Goal: Task Accomplishment & Management: Manage account settings

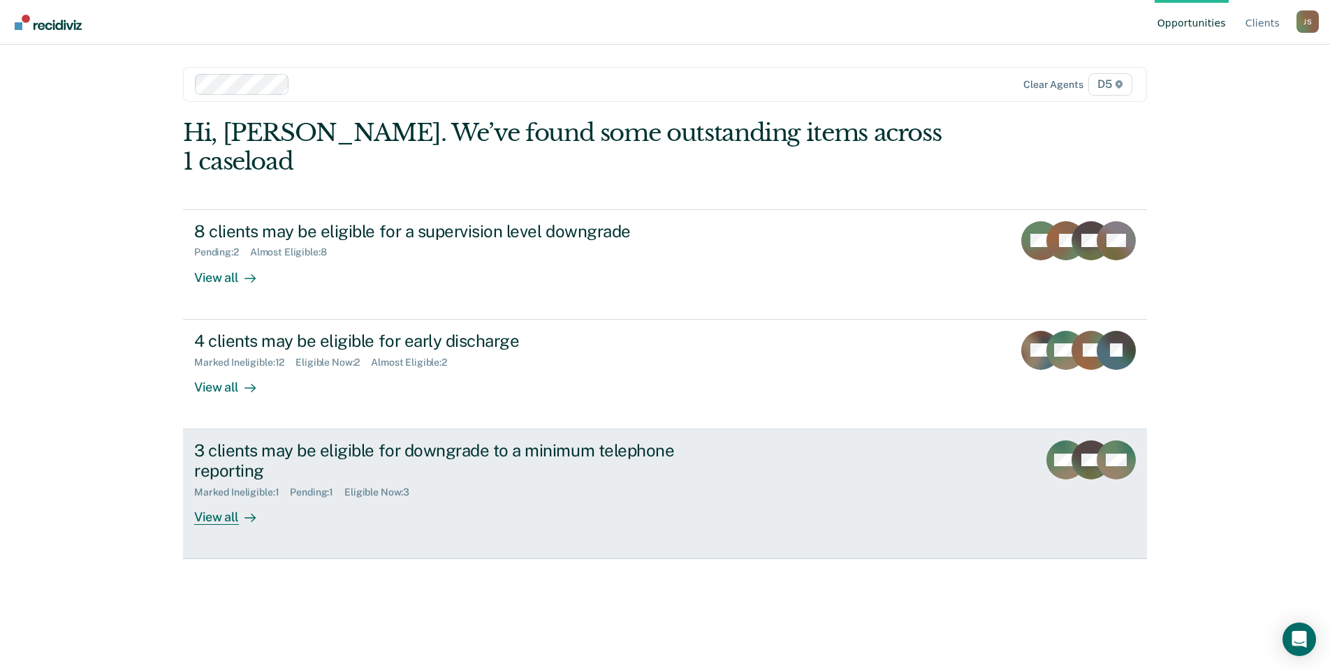
click at [234, 498] on div "View all" at bounding box center [233, 511] width 78 height 27
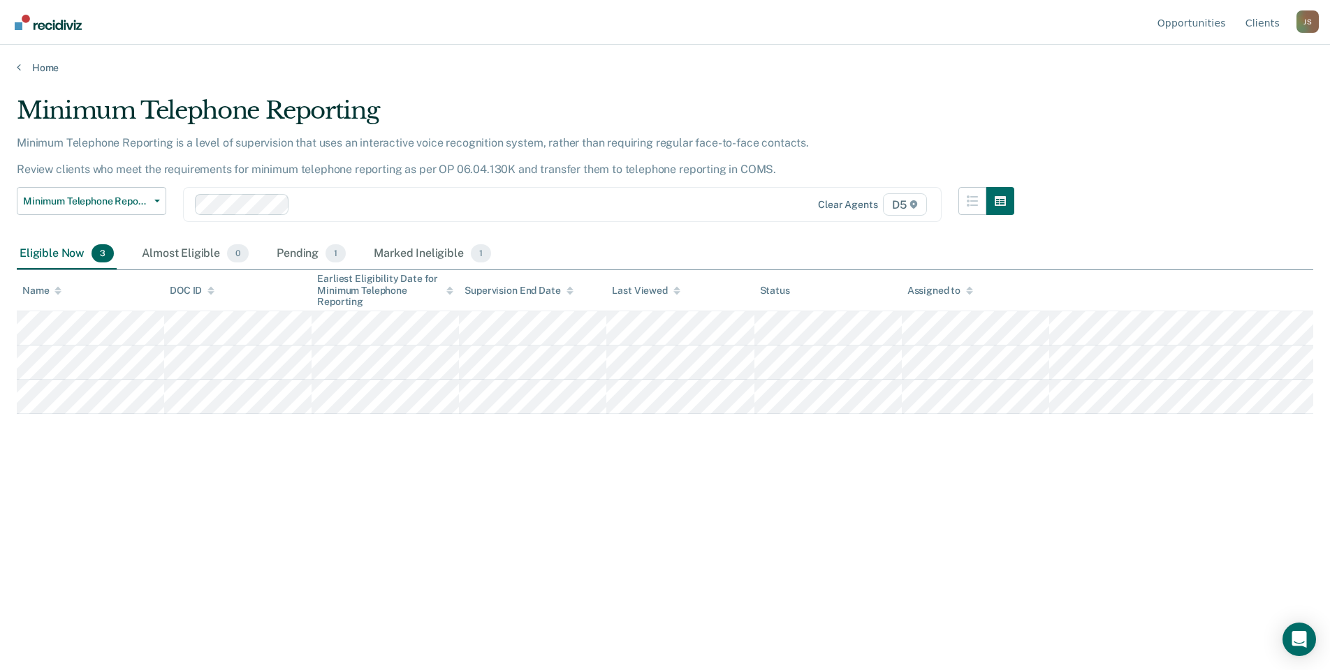
click at [615, 520] on div "Minimum Telephone Reporting Minimum Telephone Reporting is a level of supervisi…" at bounding box center [665, 330] width 1296 height 469
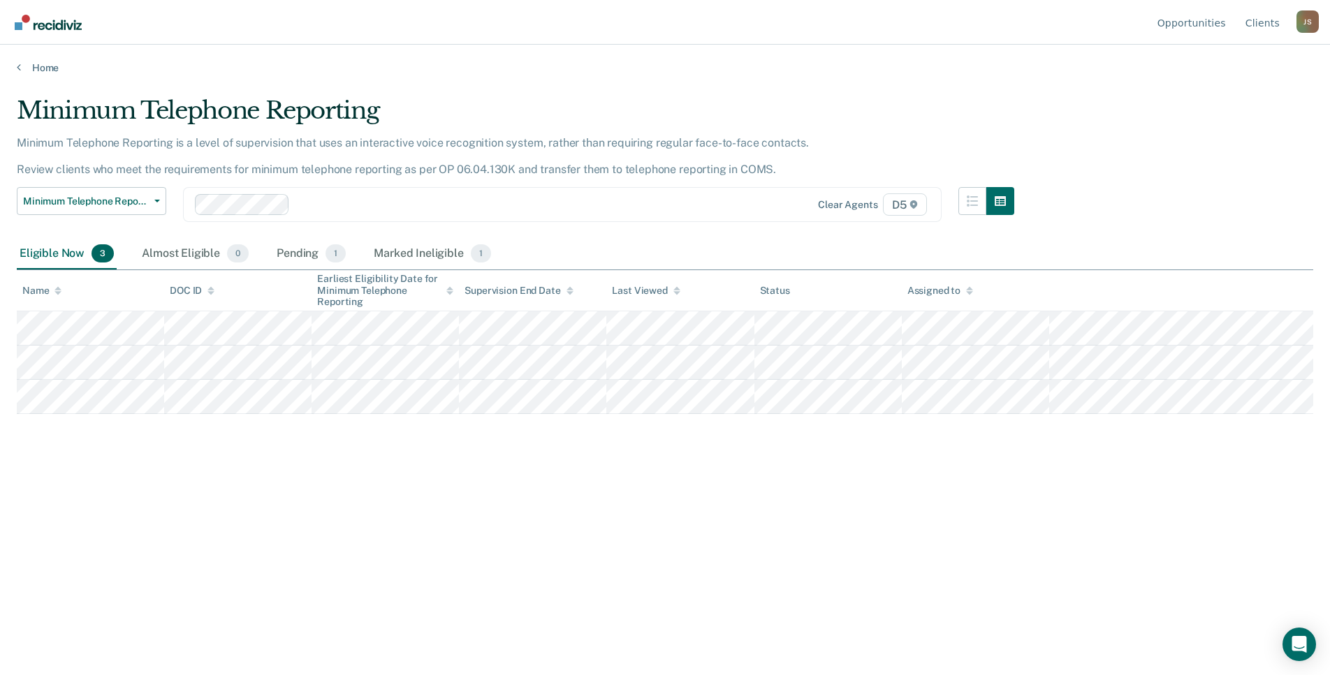
click at [670, 495] on div "Minimum Telephone Reporting Minimum Telephone Reporting is a level of supervisi…" at bounding box center [665, 333] width 1296 height 474
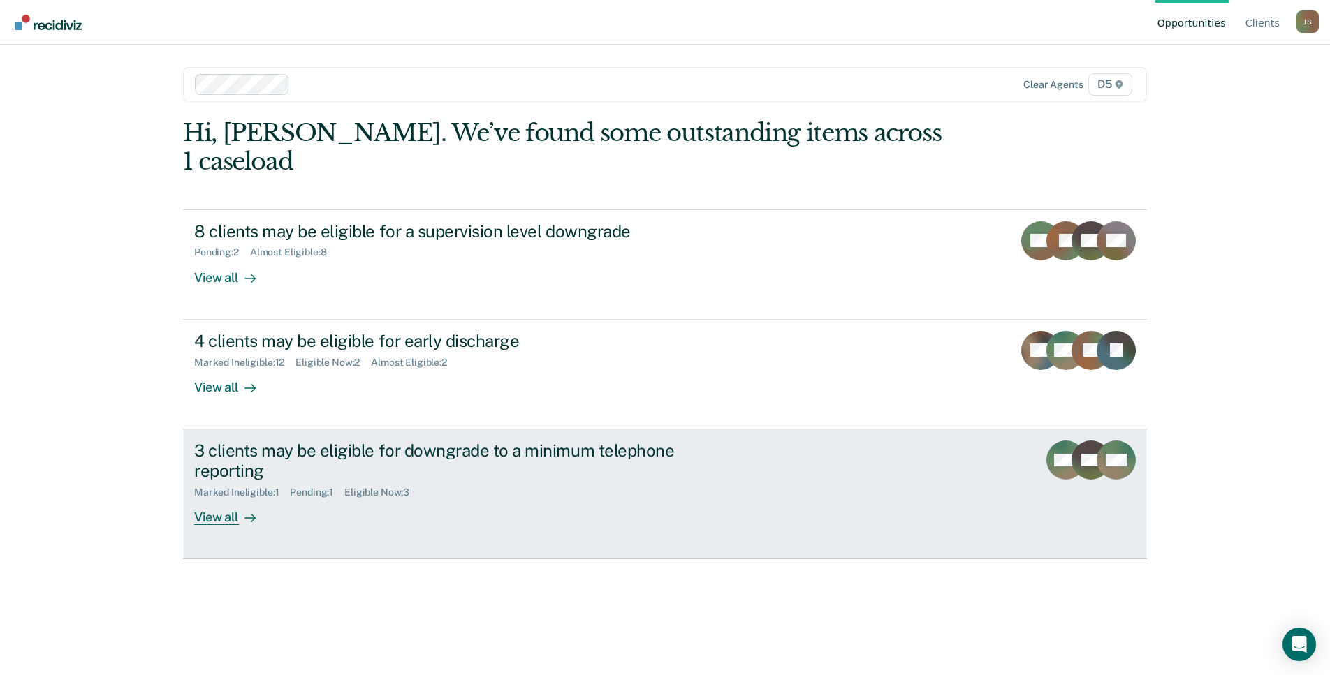
click at [485, 481] on div "Marked Ineligible : 1 Pending : 1 Eligible Now : 3" at bounding box center [439, 489] width 490 height 17
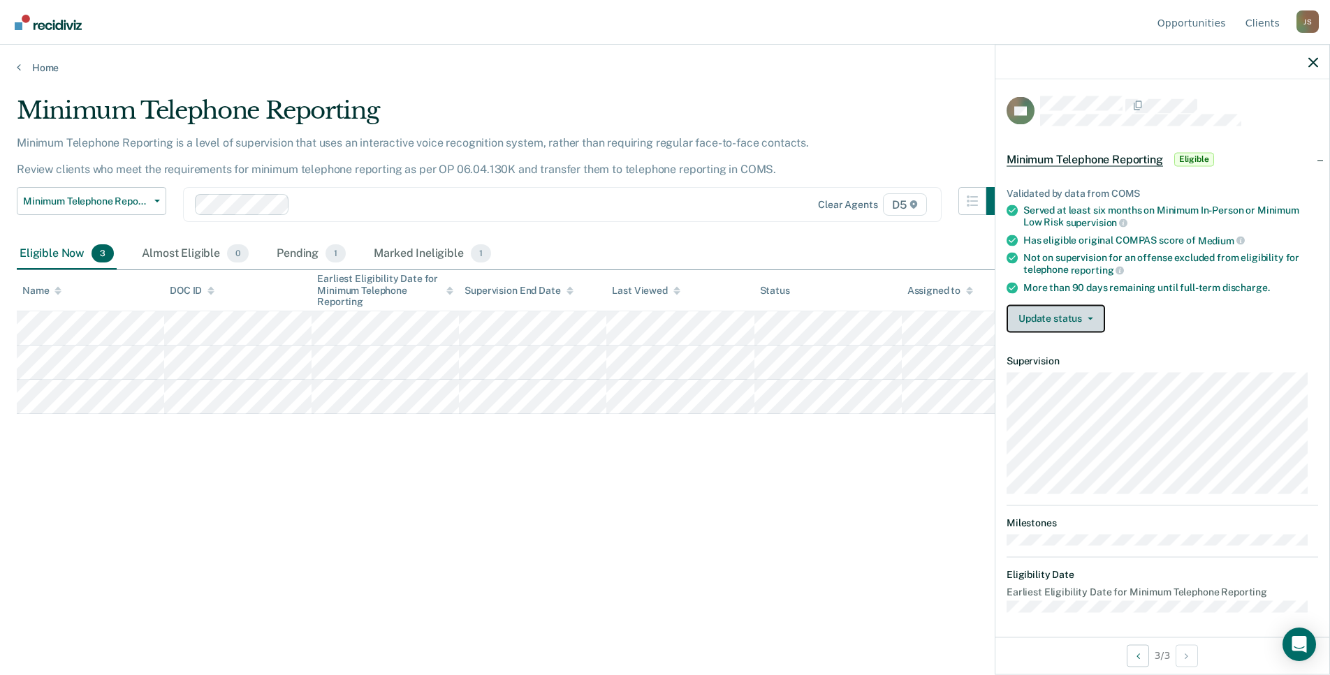
click at [1066, 321] on button "Update status" at bounding box center [1055, 318] width 98 height 28
click at [1084, 376] on button "Mark Ineligible" at bounding box center [1073, 374] width 135 height 22
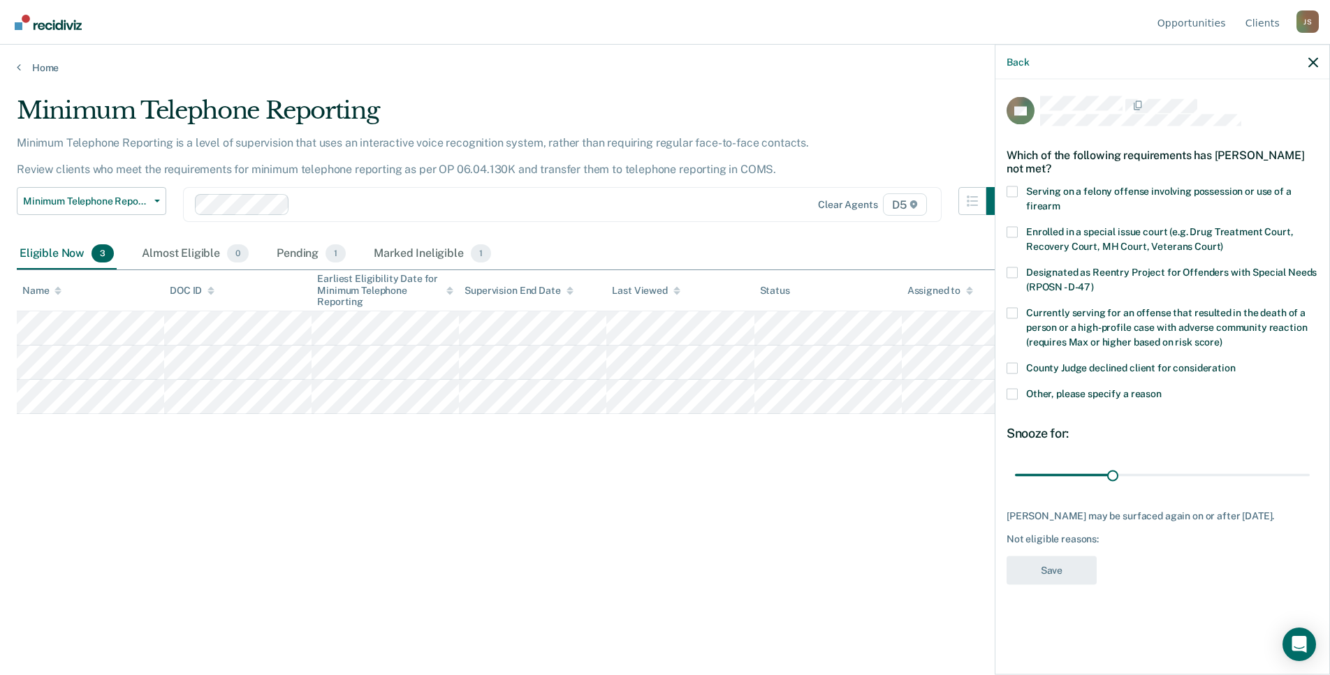
click at [1018, 358] on div "Currently serving for an offense that resulted in the death of a person or a hi…" at bounding box center [1161, 334] width 311 height 55
click at [1012, 369] on span at bounding box center [1011, 367] width 11 height 11
click at [1235, 362] on input "County Judge declined client for consideration" at bounding box center [1235, 362] width 0 height 0
drag, startPoint x: 1112, startPoint y: 479, endPoint x: 1334, endPoint y: 474, distance: 222.1
type input "90"
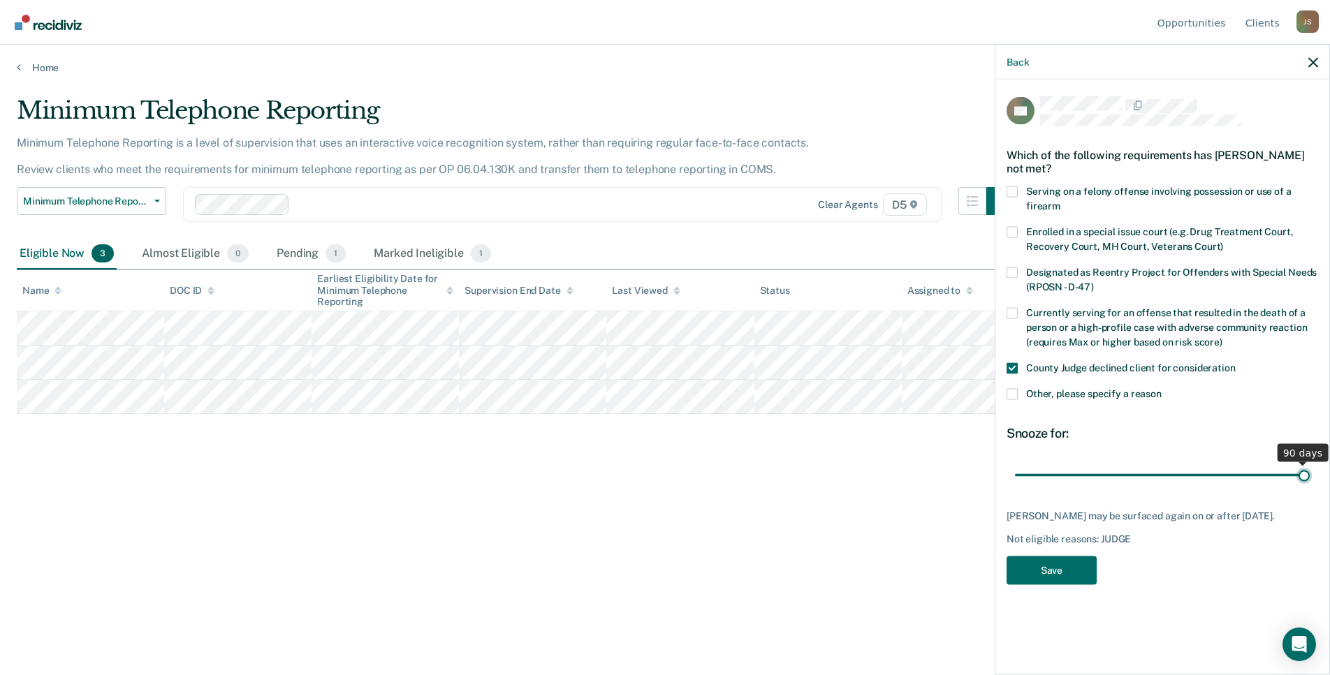
click at [1309, 474] on input "range" at bounding box center [1162, 475] width 295 height 24
click at [1051, 573] on button "Save" at bounding box center [1051, 570] width 90 height 29
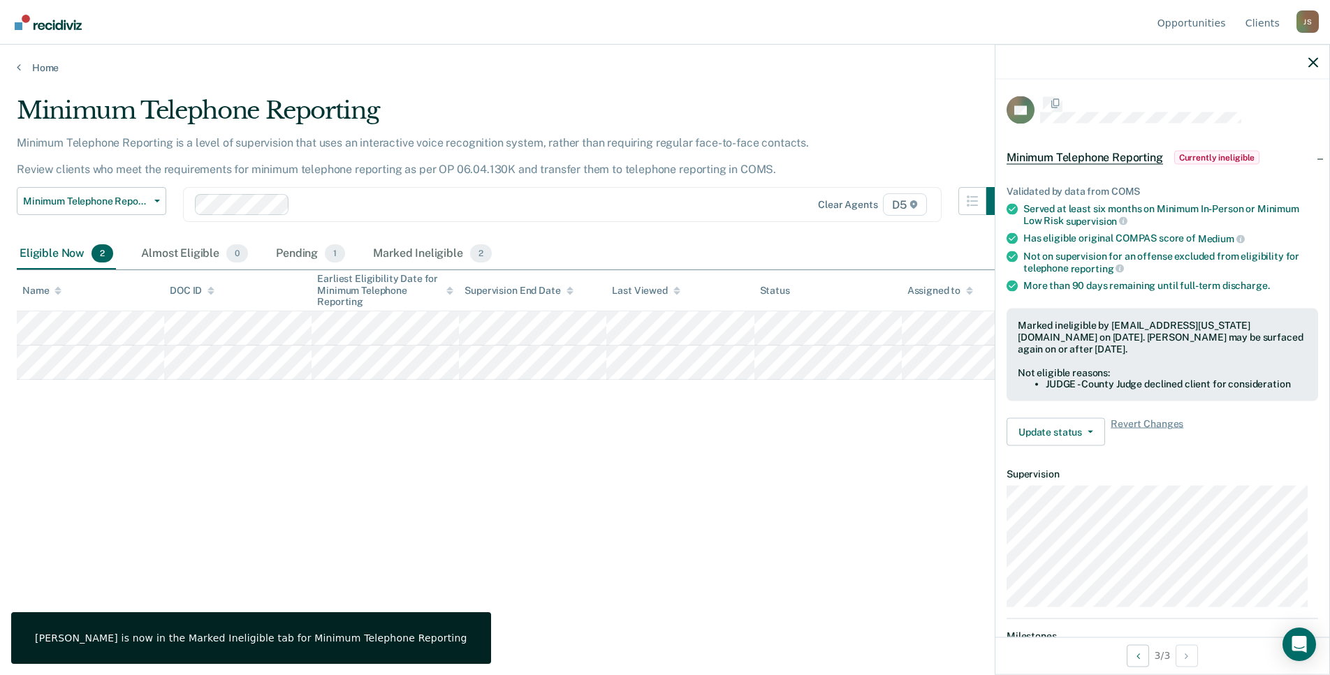
click at [505, 536] on div "Minimum Telephone Reporting Minimum Telephone Reporting is a level of supervisi…" at bounding box center [665, 333] width 1296 height 474
click at [580, 490] on div "Minimum Telephone Reporting Minimum Telephone Reporting is a level of supervisi…" at bounding box center [665, 333] width 1296 height 474
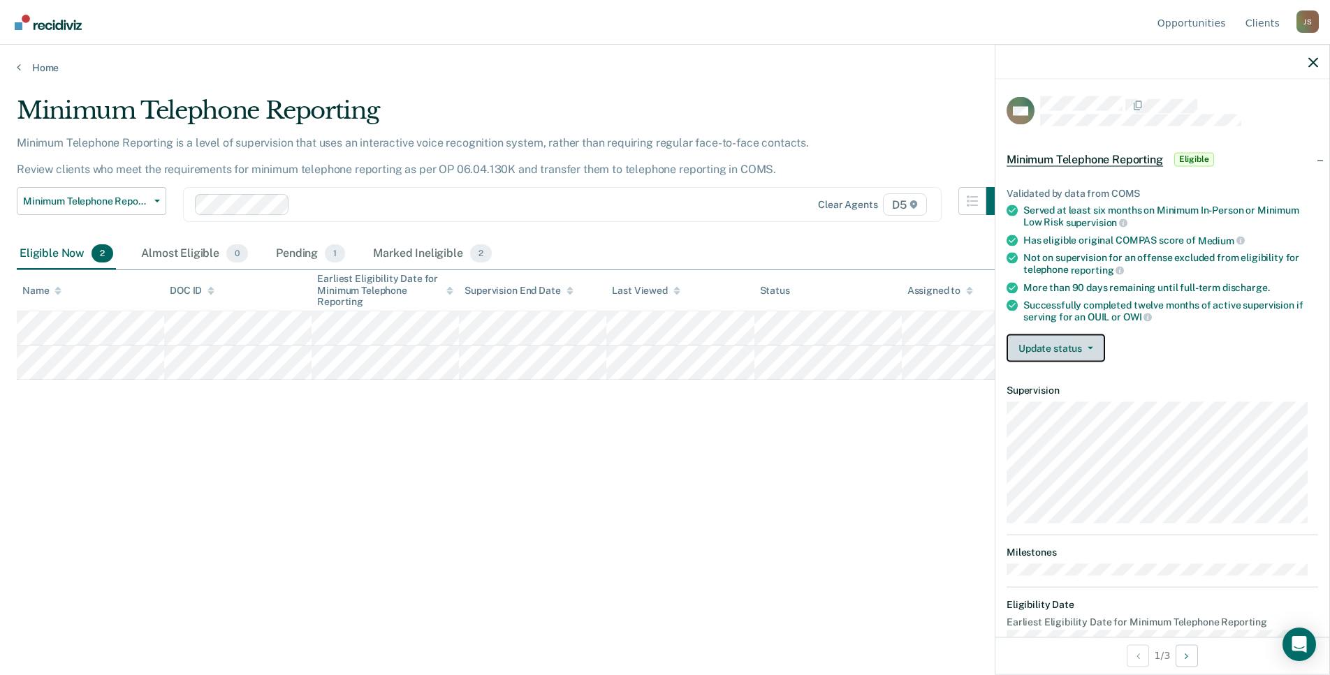
click at [1088, 350] on button "Update status" at bounding box center [1055, 348] width 98 height 28
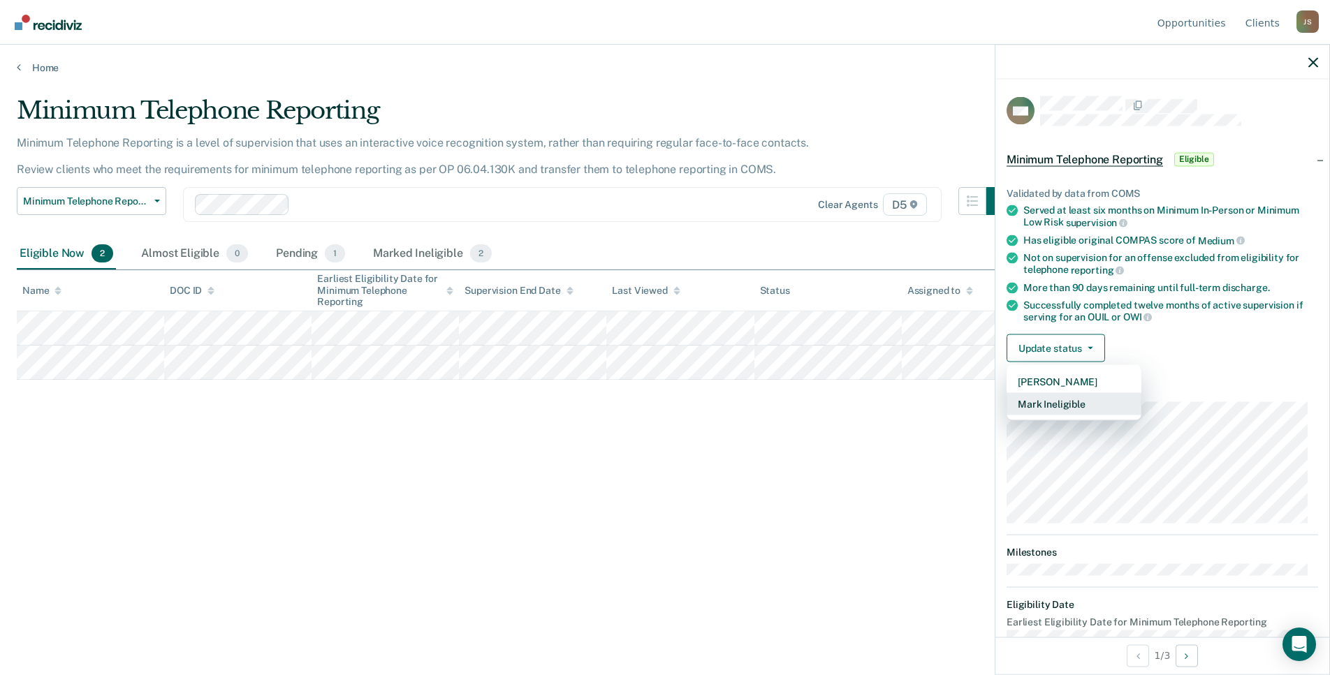
click at [1079, 404] on button "Mark Ineligible" at bounding box center [1073, 404] width 135 height 22
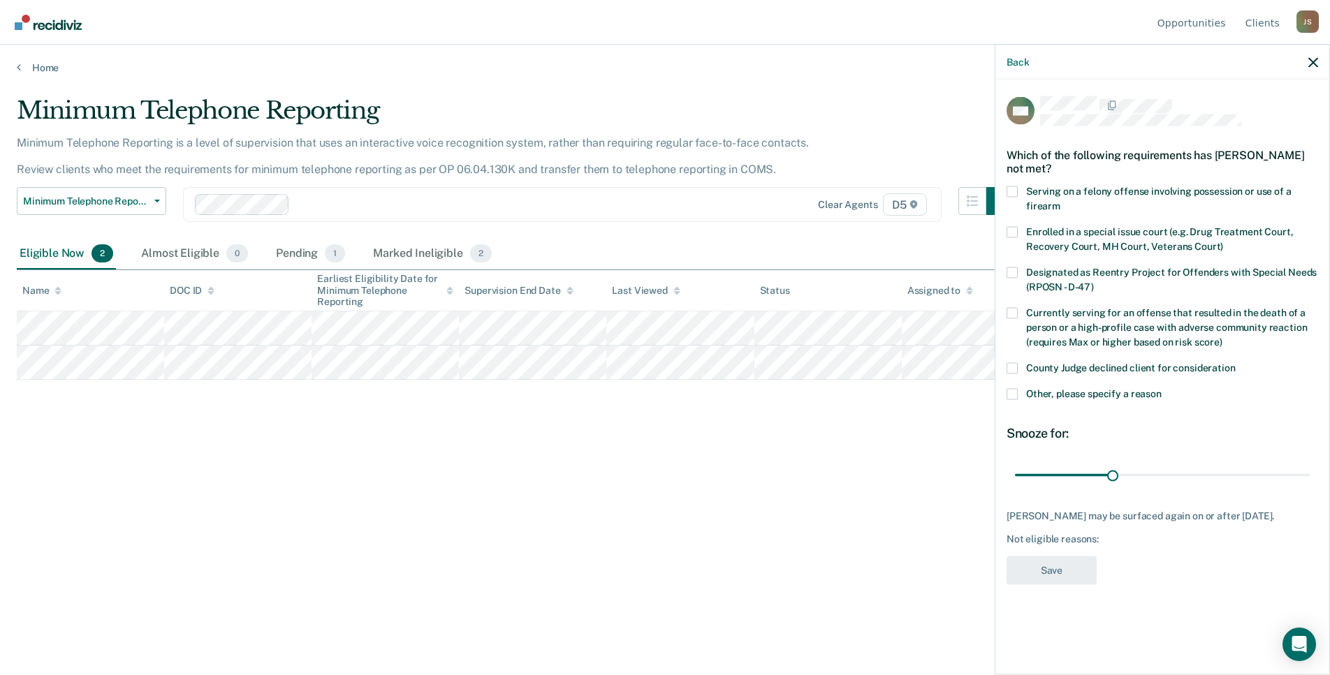
click at [1022, 362] on label "County Judge declined client for consideration" at bounding box center [1161, 369] width 311 height 15
click at [1235, 362] on input "County Judge declined client for consideration" at bounding box center [1235, 362] width 0 height 0
drag, startPoint x: 1113, startPoint y: 464, endPoint x: 1327, endPoint y: 496, distance: 216.1
type input "90"
click at [1309, 487] on input "range" at bounding box center [1162, 475] width 295 height 24
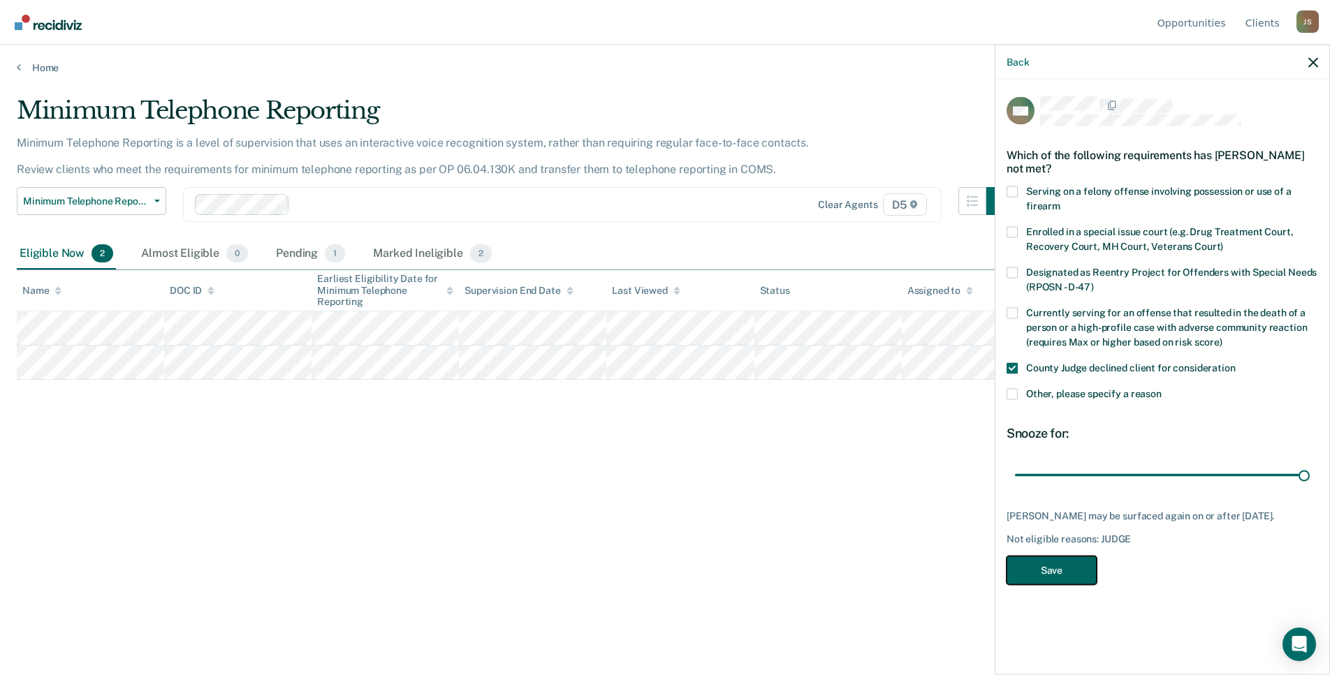
click at [1042, 562] on button "Save" at bounding box center [1051, 570] width 90 height 29
click at [514, 464] on div "Minimum Telephone Reporting Minimum Telephone Reporting is a level of supervisi…" at bounding box center [665, 333] width 1296 height 474
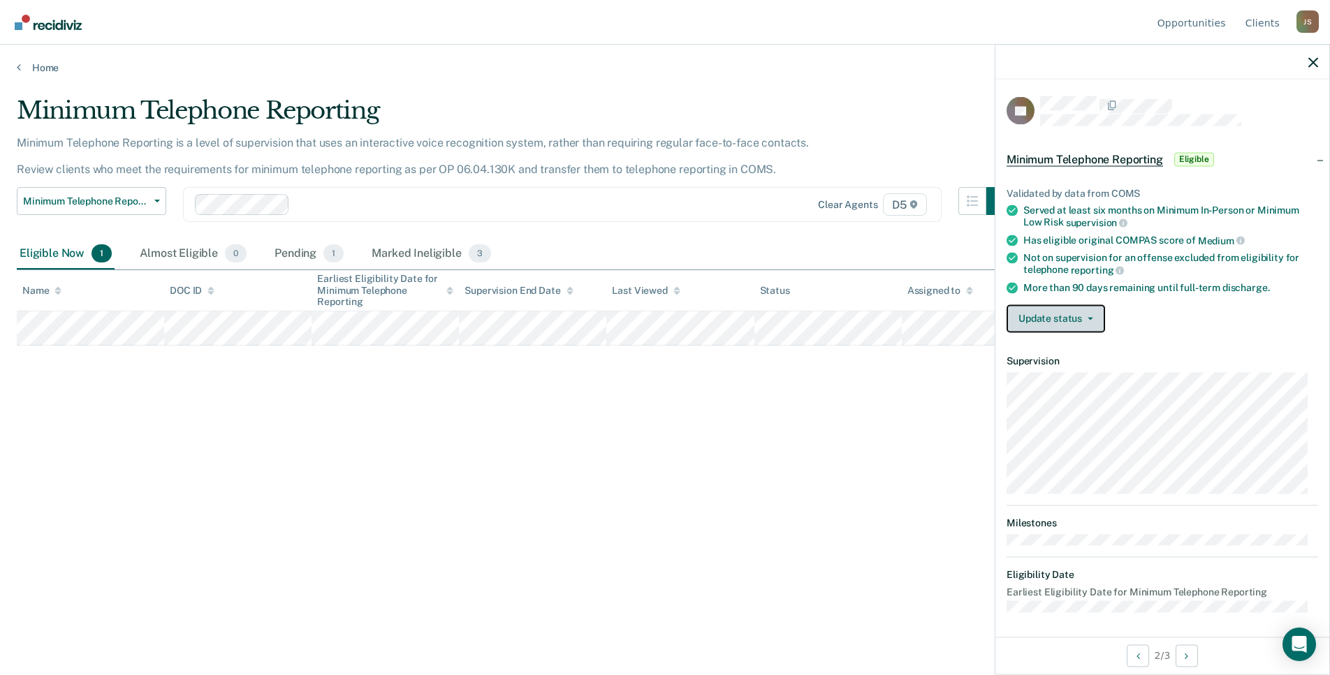
click at [1050, 316] on button "Update status" at bounding box center [1055, 318] width 98 height 28
click at [1096, 371] on button "Mark Ineligible" at bounding box center [1073, 374] width 135 height 22
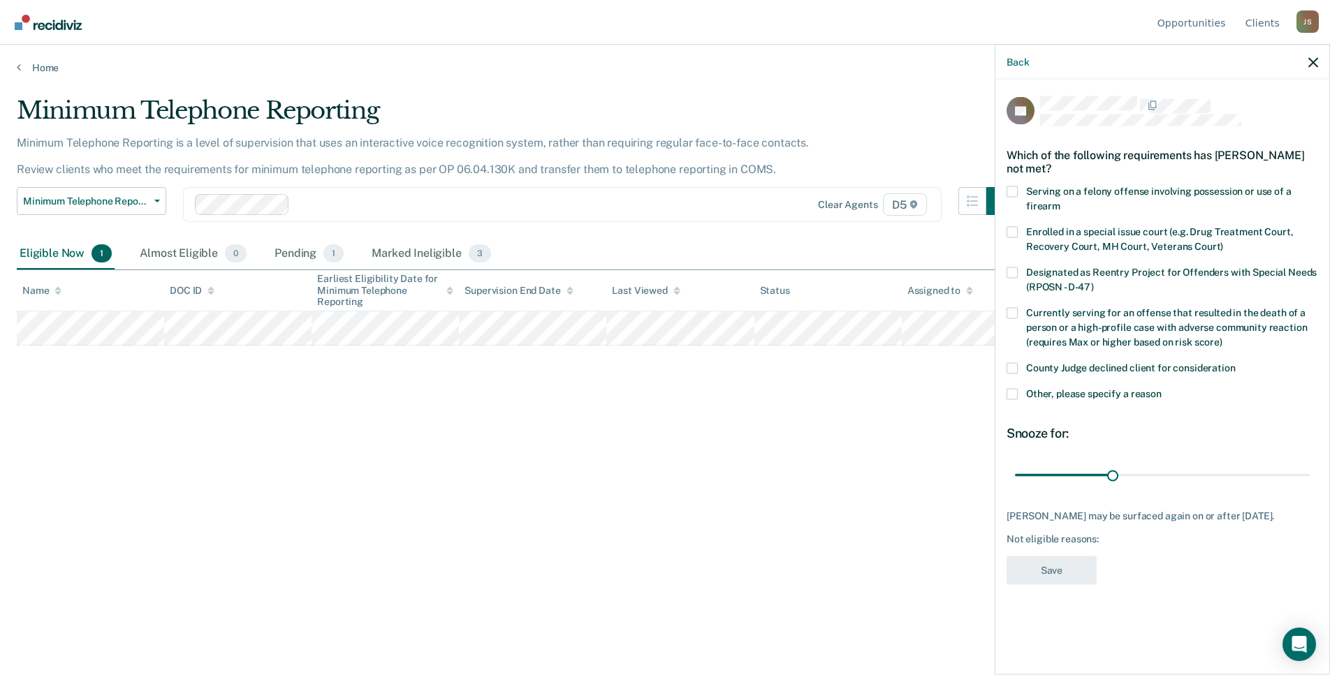
click at [1015, 393] on span at bounding box center [1011, 393] width 11 height 11
click at [1161, 388] on input "Other, please specify a reason" at bounding box center [1161, 388] width 0 height 0
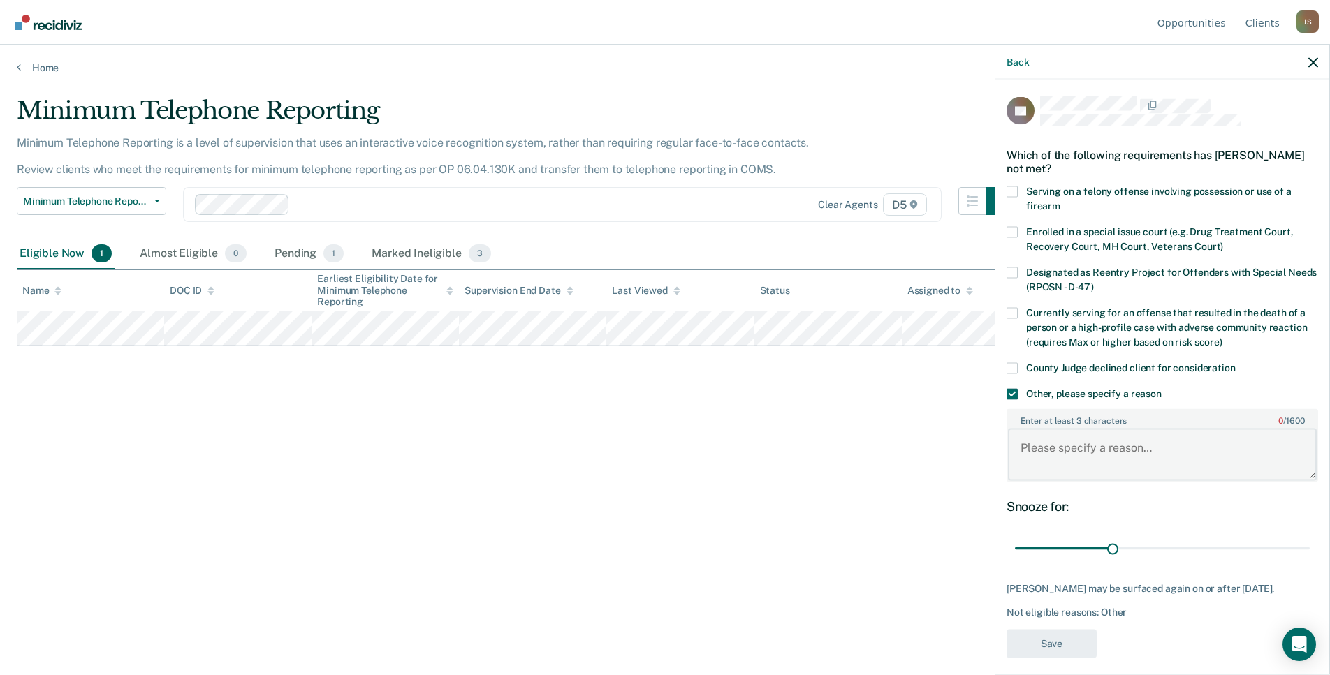
click at [1082, 450] on textarea "Enter at least 3 characters 0 / 1600" at bounding box center [1162, 455] width 309 height 52
type textarea "Will be submitting discharge before the end of the next review period."
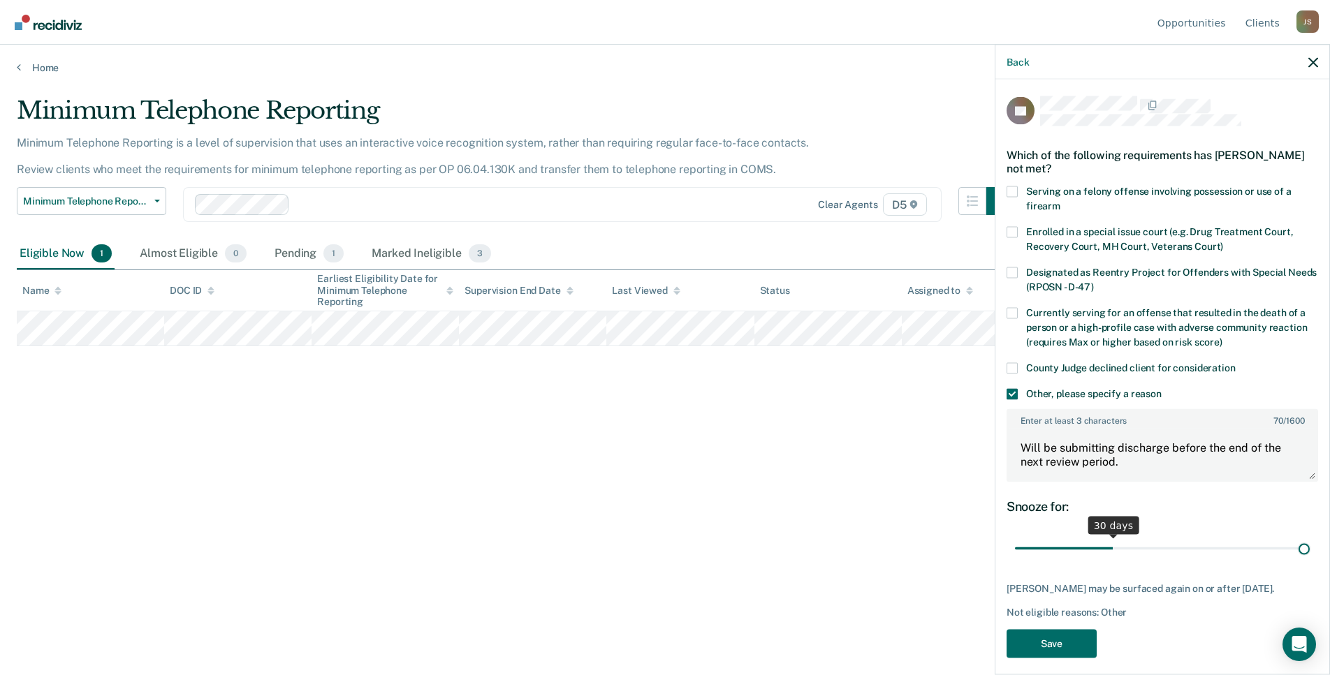
drag, startPoint x: 1107, startPoint y: 552, endPoint x: 1334, endPoint y: 518, distance: 230.1
type input "90"
click at [1309, 536] on input "range" at bounding box center [1162, 548] width 295 height 24
click at [1054, 658] on button "Save" at bounding box center [1051, 643] width 90 height 29
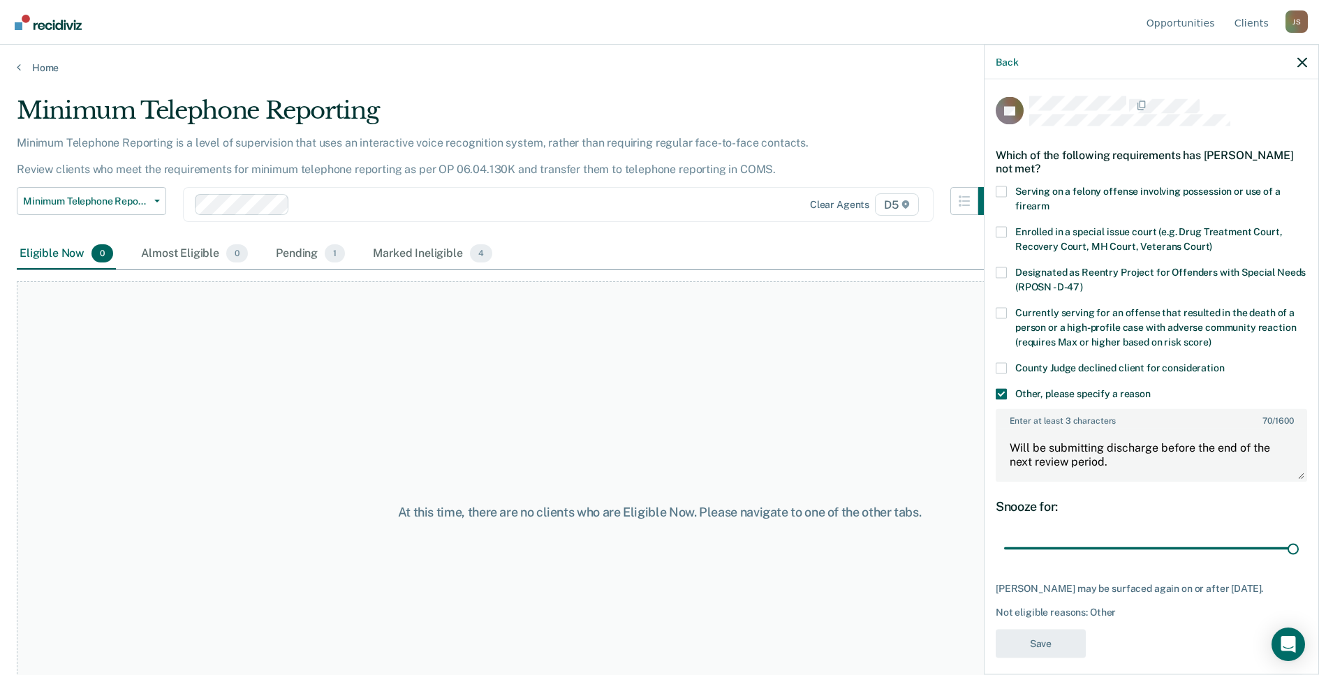
click at [610, 418] on div "At this time, there are no clients who are Eligible Now. Please navigate to one…" at bounding box center [660, 512] width 1286 height 463
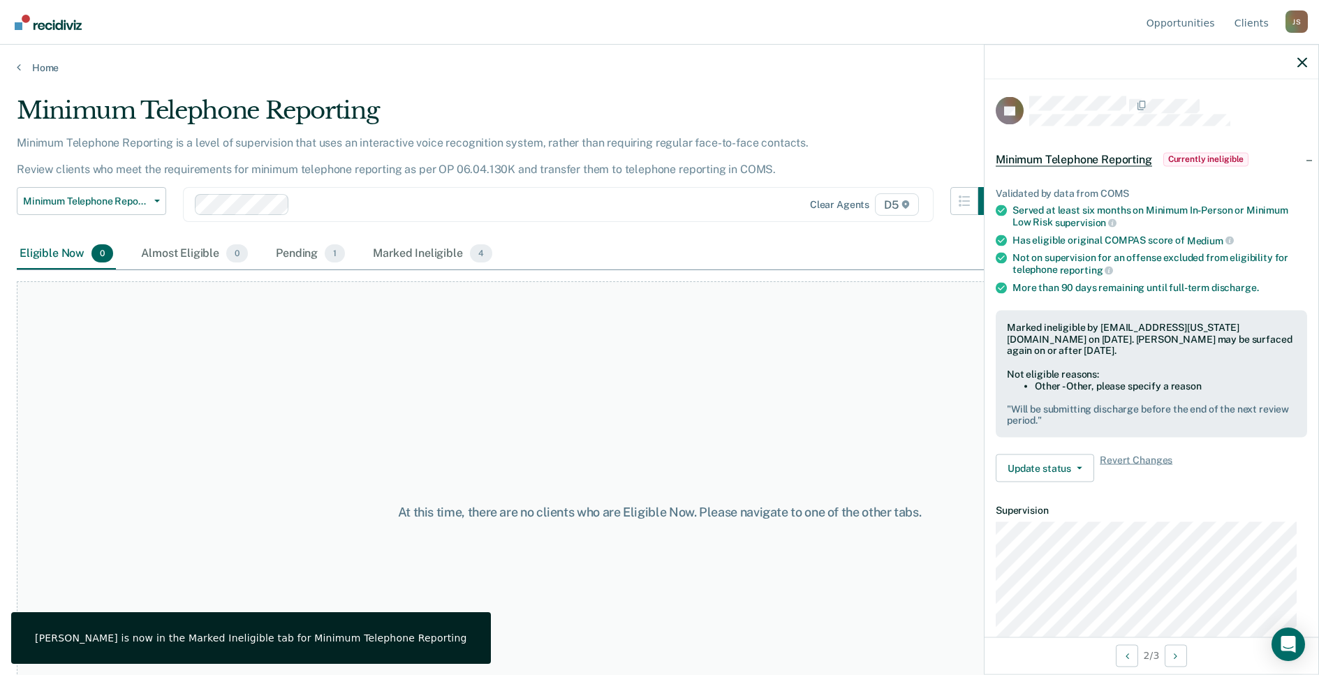
click at [358, 341] on div "At this time, there are no clients who are Eligible Now. Please navigate to one…" at bounding box center [660, 512] width 1286 height 463
click at [38, 64] on link "Home" at bounding box center [660, 67] width 1286 height 13
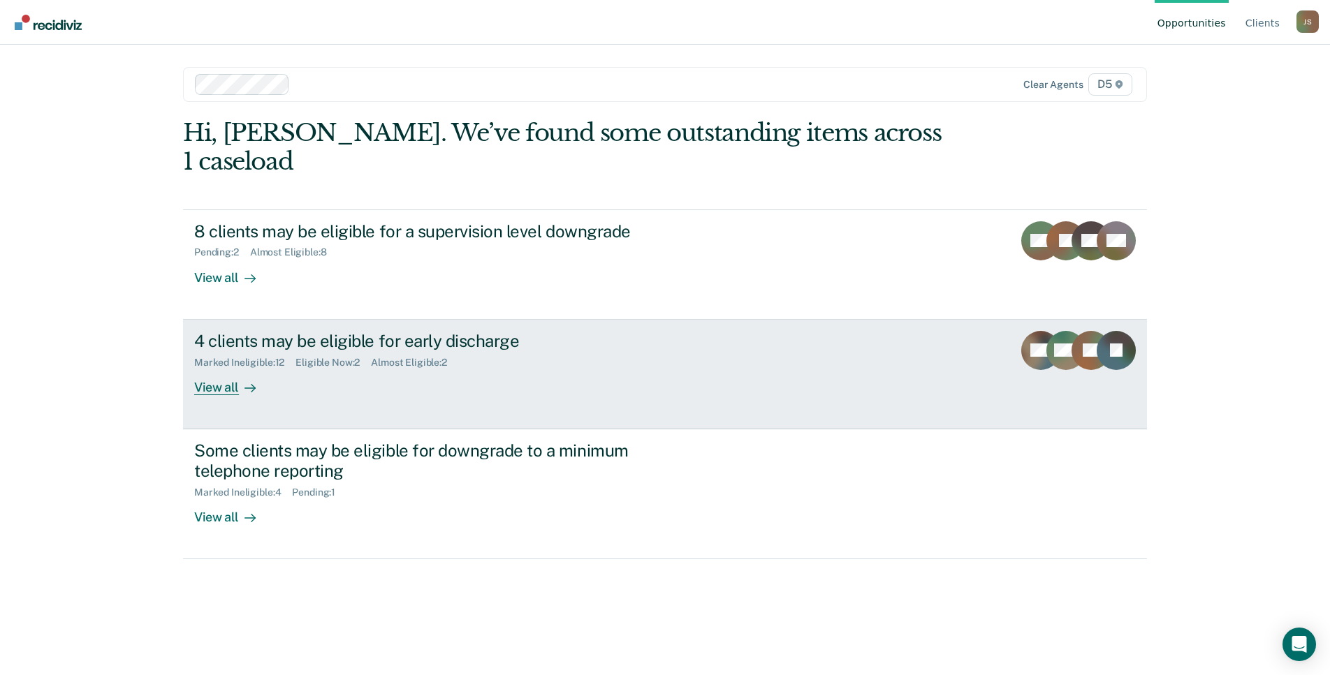
click at [314, 365] on div "4 clients may be eligible for early discharge Marked Ineligible : 12 Eligible N…" at bounding box center [456, 363] width 524 height 64
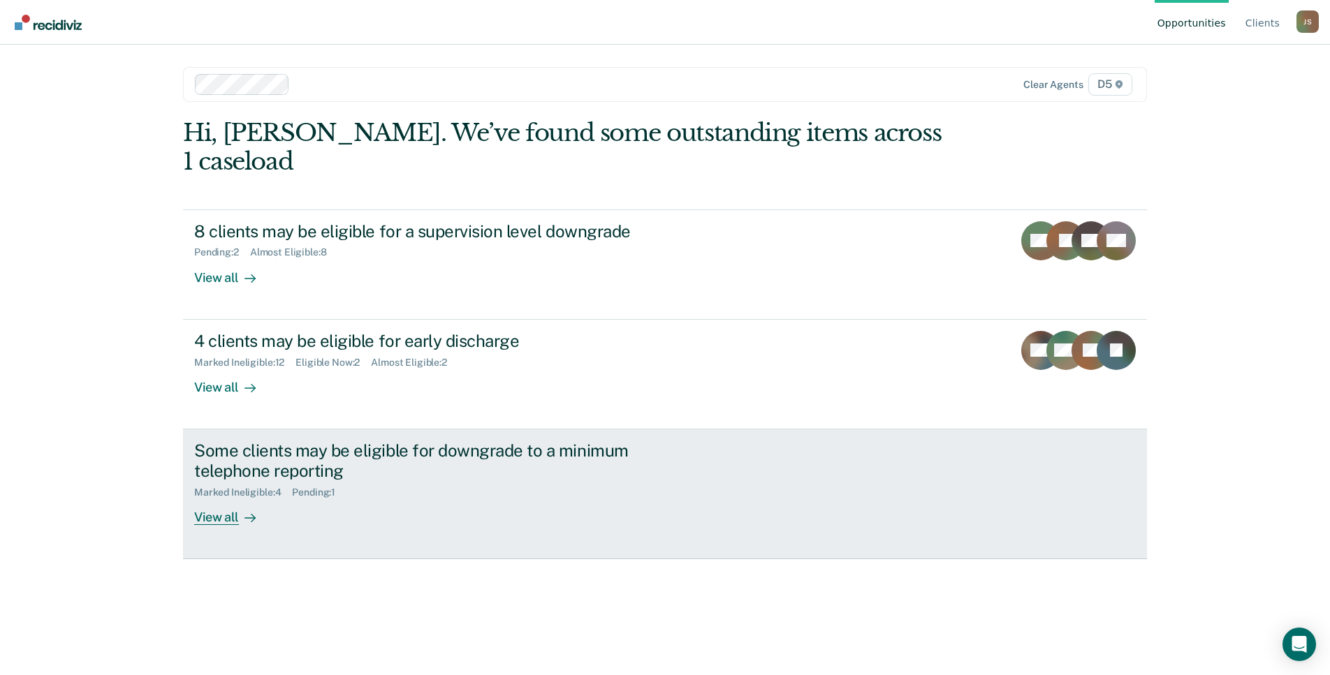
click at [478, 481] on div "Marked Ineligible : 4 Pending : 1" at bounding box center [439, 489] width 490 height 17
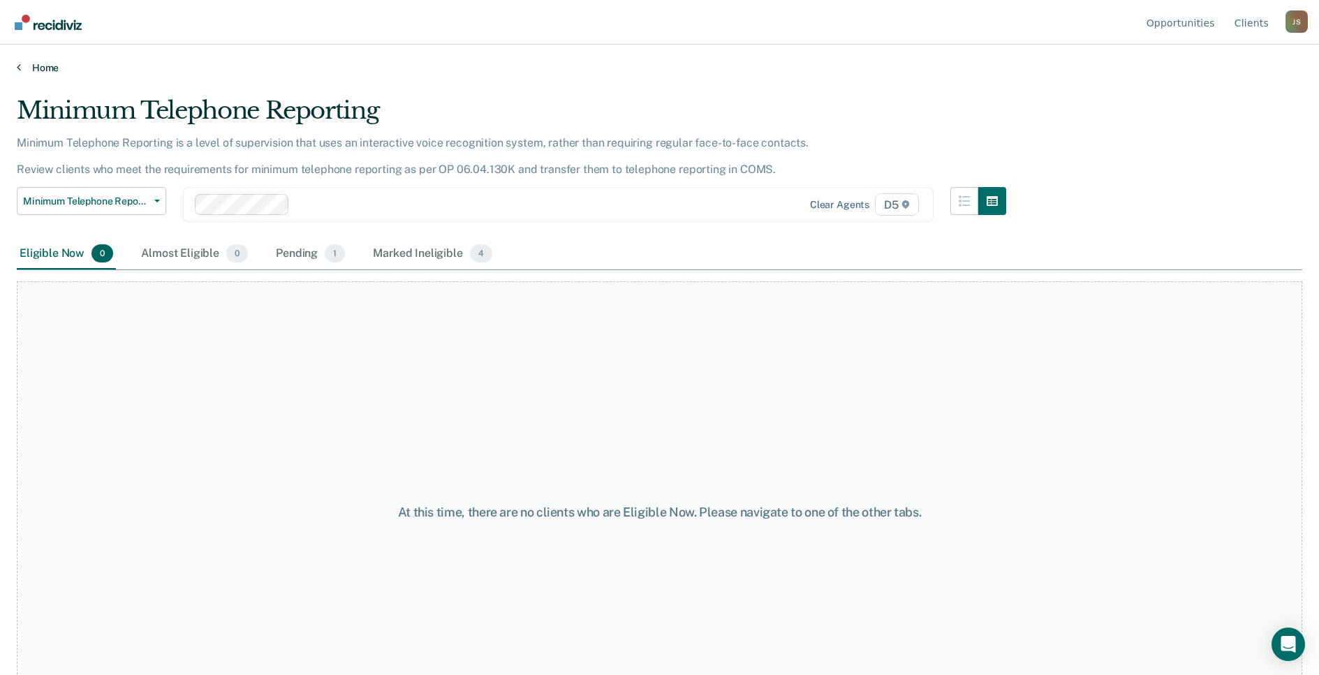
click at [47, 68] on link "Home" at bounding box center [660, 67] width 1286 height 13
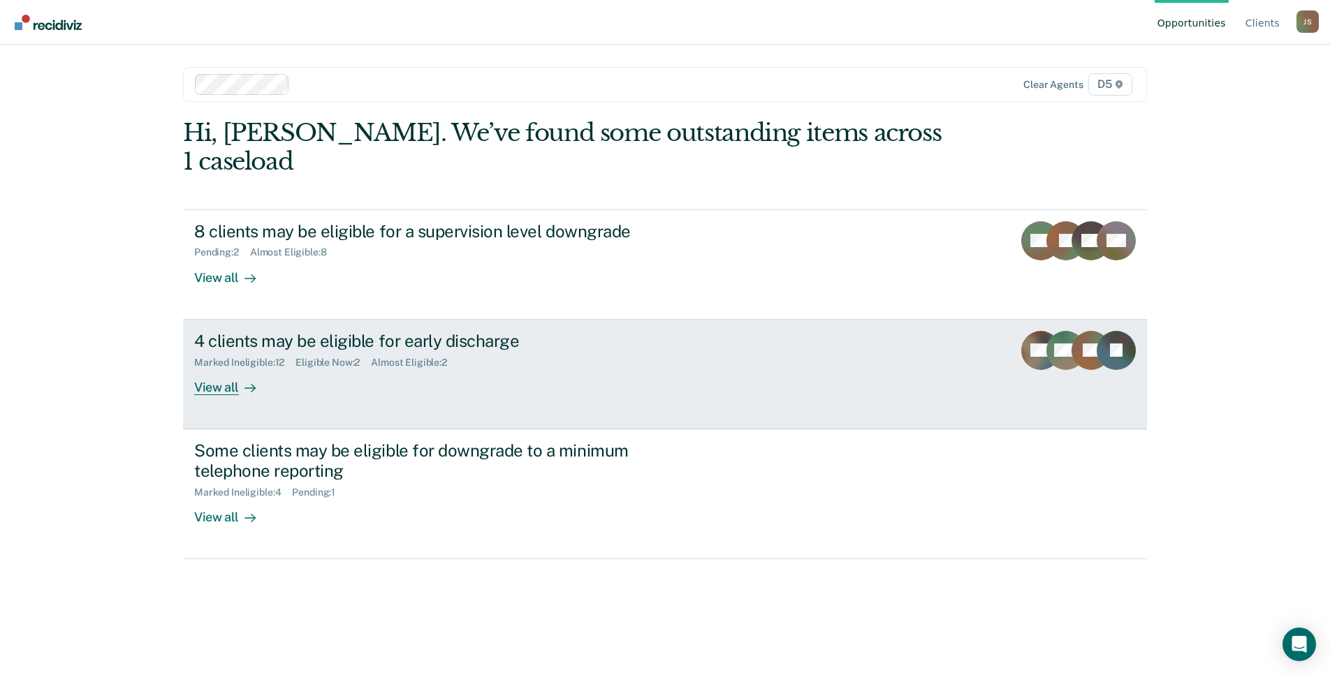
click at [480, 348] on div "4 clients may be eligible for early discharge Marked Ineligible : 12 Eligible N…" at bounding box center [456, 363] width 524 height 64
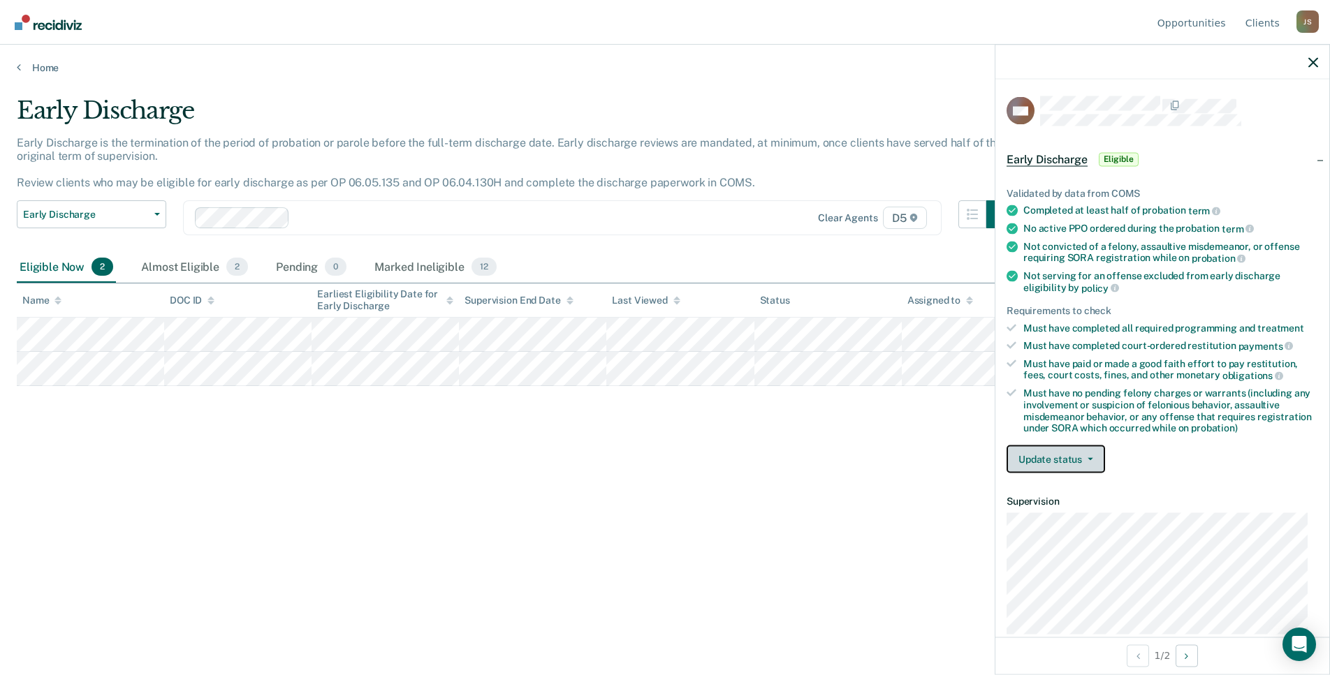
click at [1067, 460] on button "Update status" at bounding box center [1055, 460] width 98 height 28
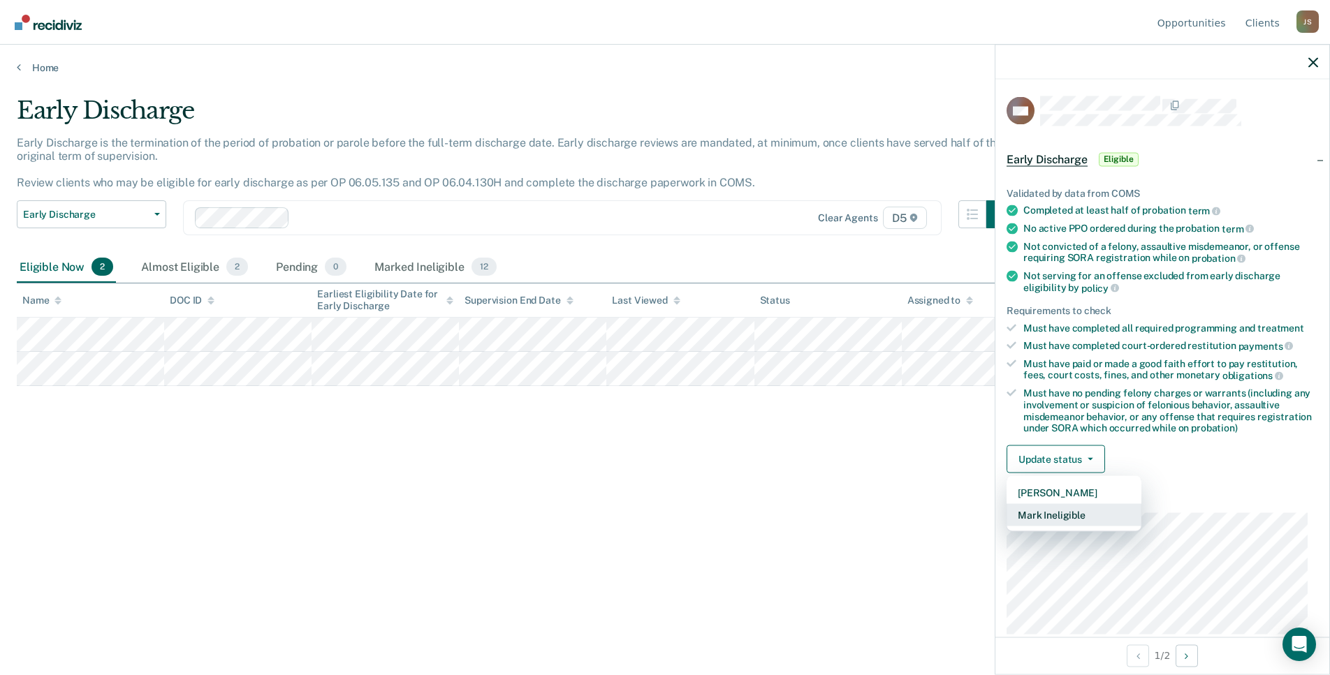
click at [1067, 515] on button "Mark Ineligible" at bounding box center [1073, 515] width 135 height 22
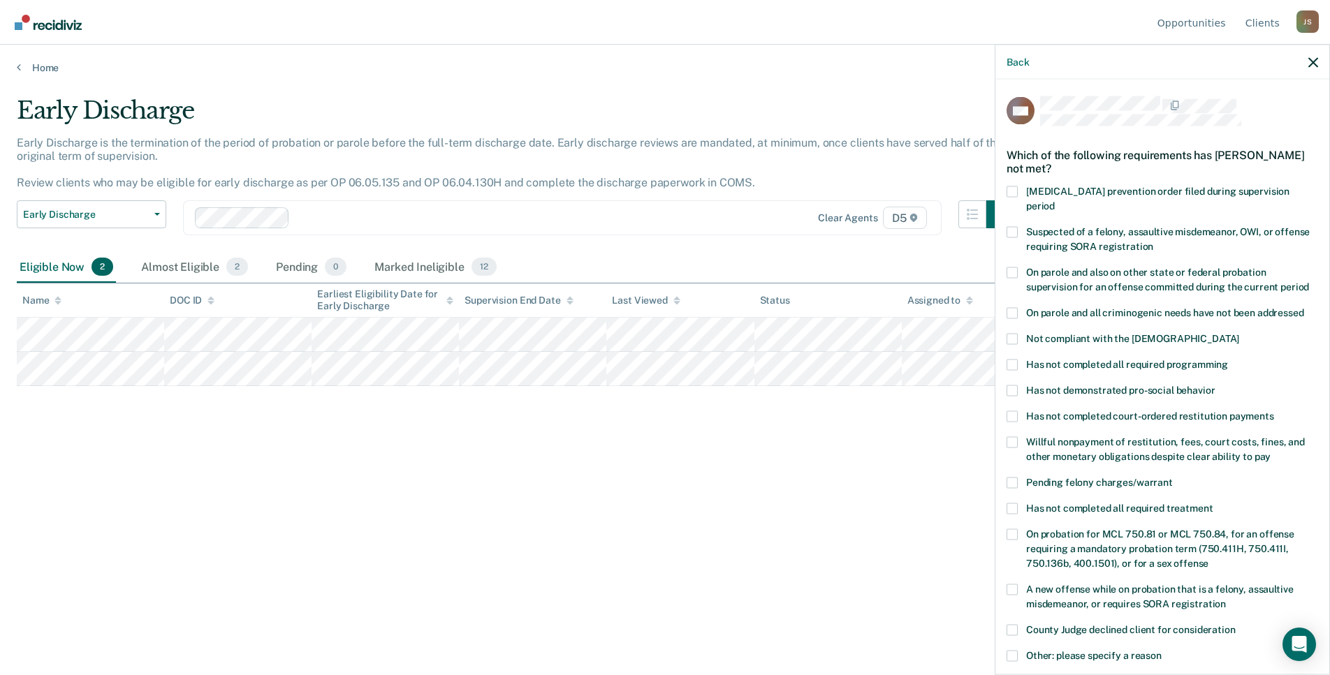
click at [1020, 394] on div "Has not demonstrated pro-social behavior" at bounding box center [1161, 398] width 311 height 26
click at [1017, 420] on div "Has not completed court-ordered restitution payments" at bounding box center [1161, 424] width 311 height 26
click at [1013, 436] on span at bounding box center [1011, 441] width 11 height 11
click at [1270, 451] on input "Willful nonpayment of restitution, fees, court costs, fines, and other monetary…" at bounding box center [1270, 451] width 0 height 0
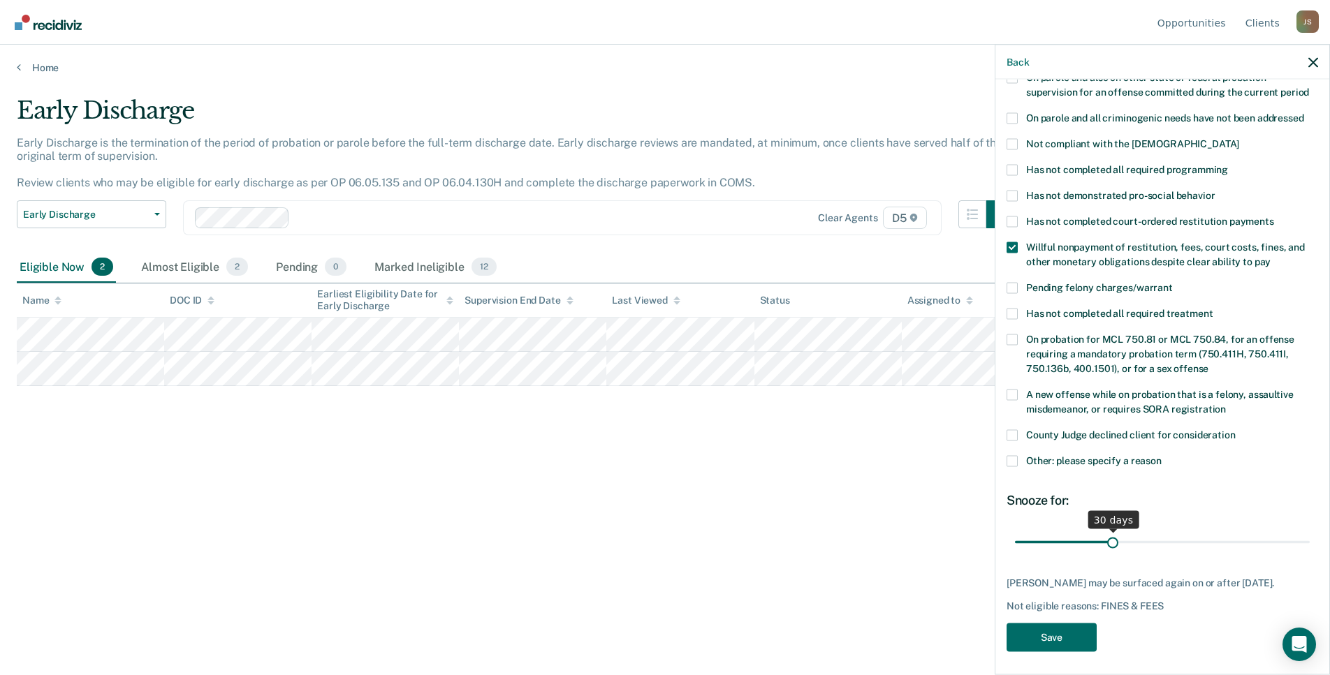
scroll to position [196, 0]
drag, startPoint x: 1117, startPoint y: 523, endPoint x: 1325, endPoint y: 517, distance: 208.2
type input "90"
click at [1309, 529] on input "range" at bounding box center [1162, 541] width 295 height 24
click at [1073, 628] on button "Save" at bounding box center [1051, 636] width 90 height 29
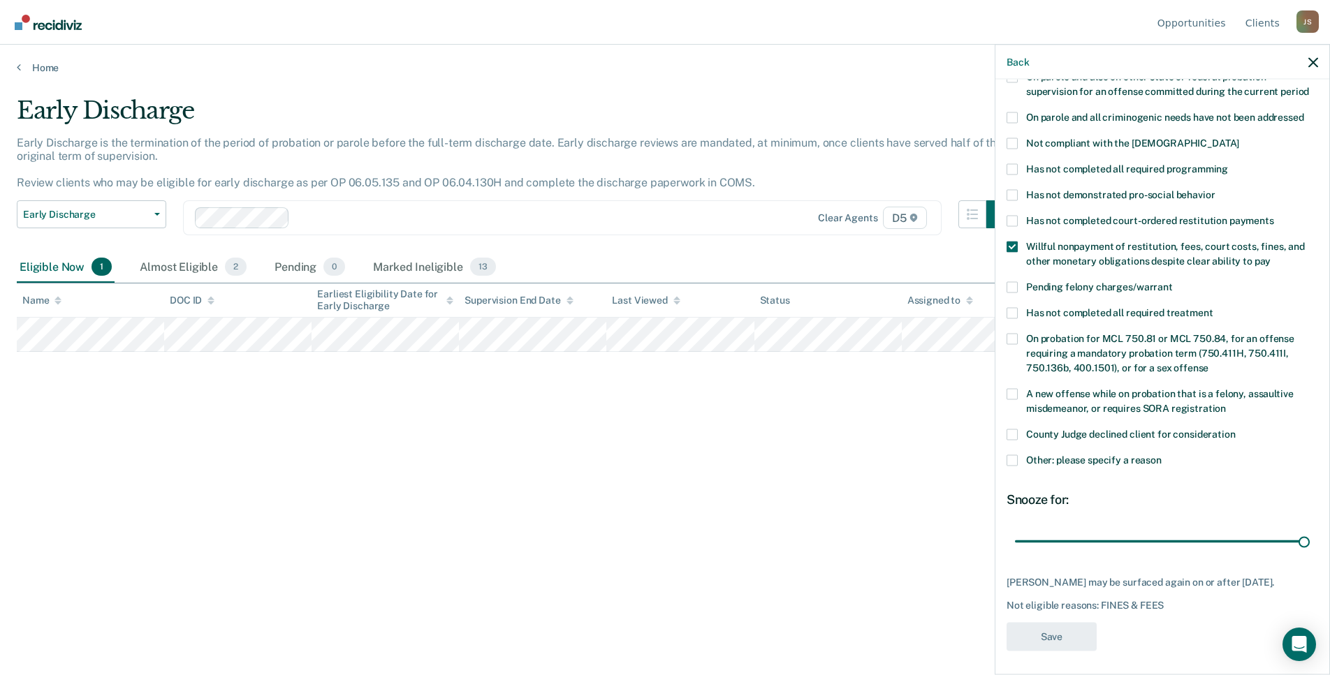
click at [415, 515] on div "Early Discharge Early Discharge is the termination of the period of probation o…" at bounding box center [665, 333] width 1296 height 474
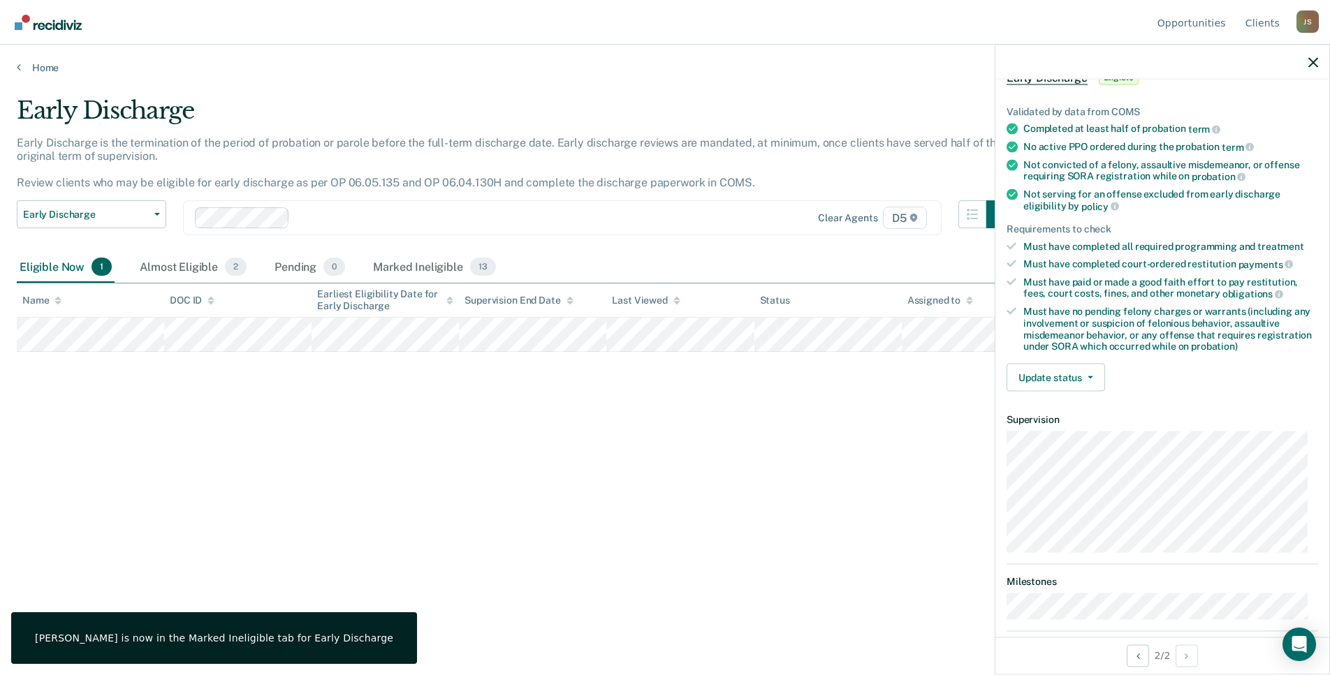
scroll to position [0, 0]
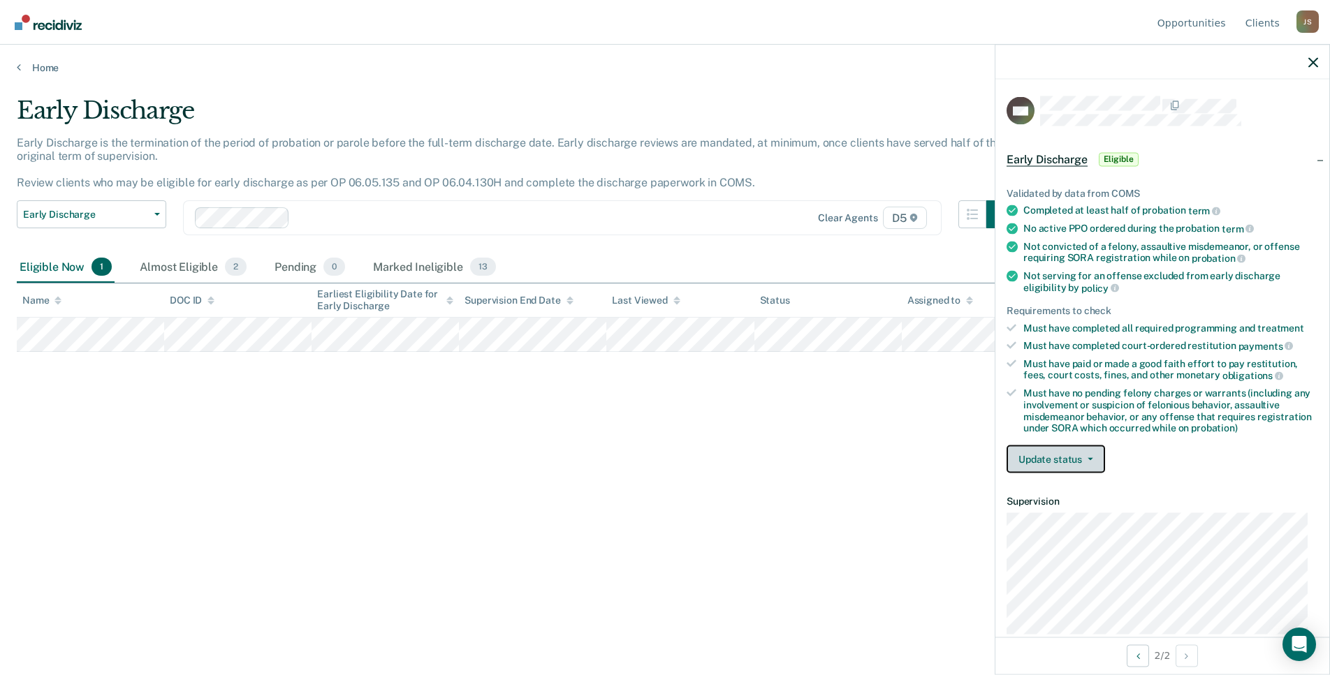
click at [1064, 453] on button "Update status" at bounding box center [1055, 460] width 98 height 28
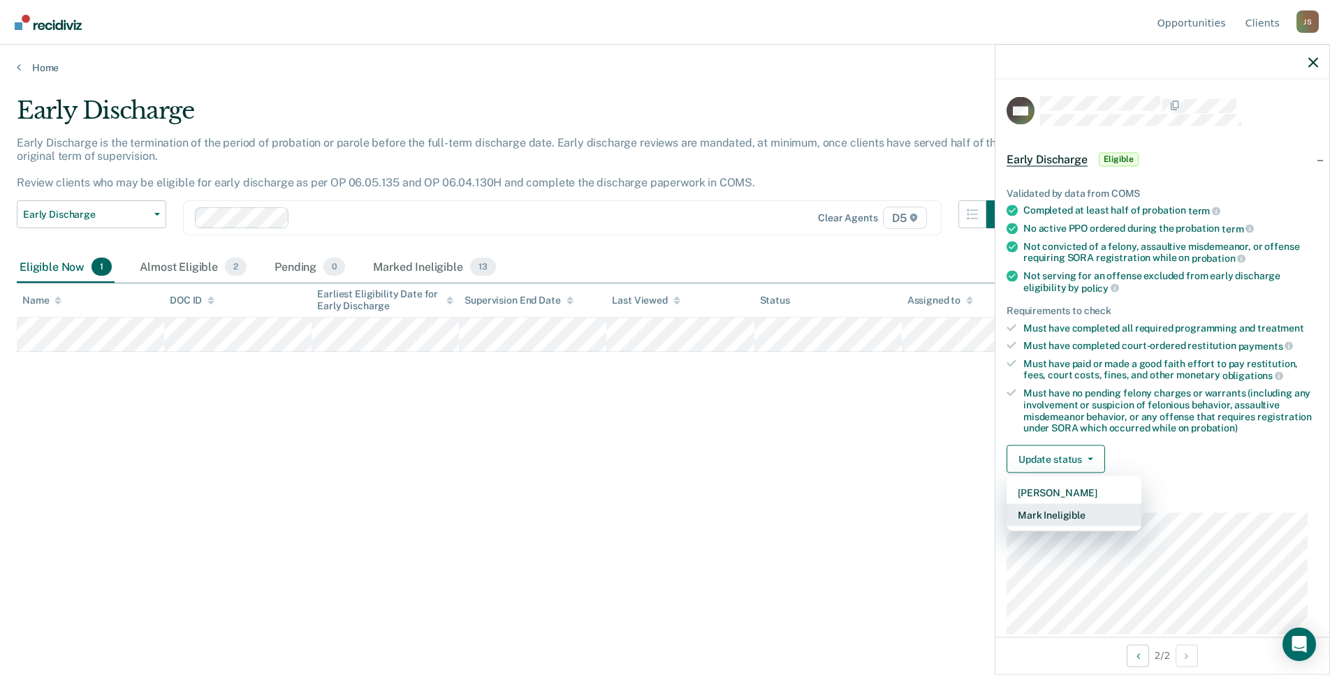
click at [1082, 512] on button "Mark Ineligible" at bounding box center [1073, 515] width 135 height 22
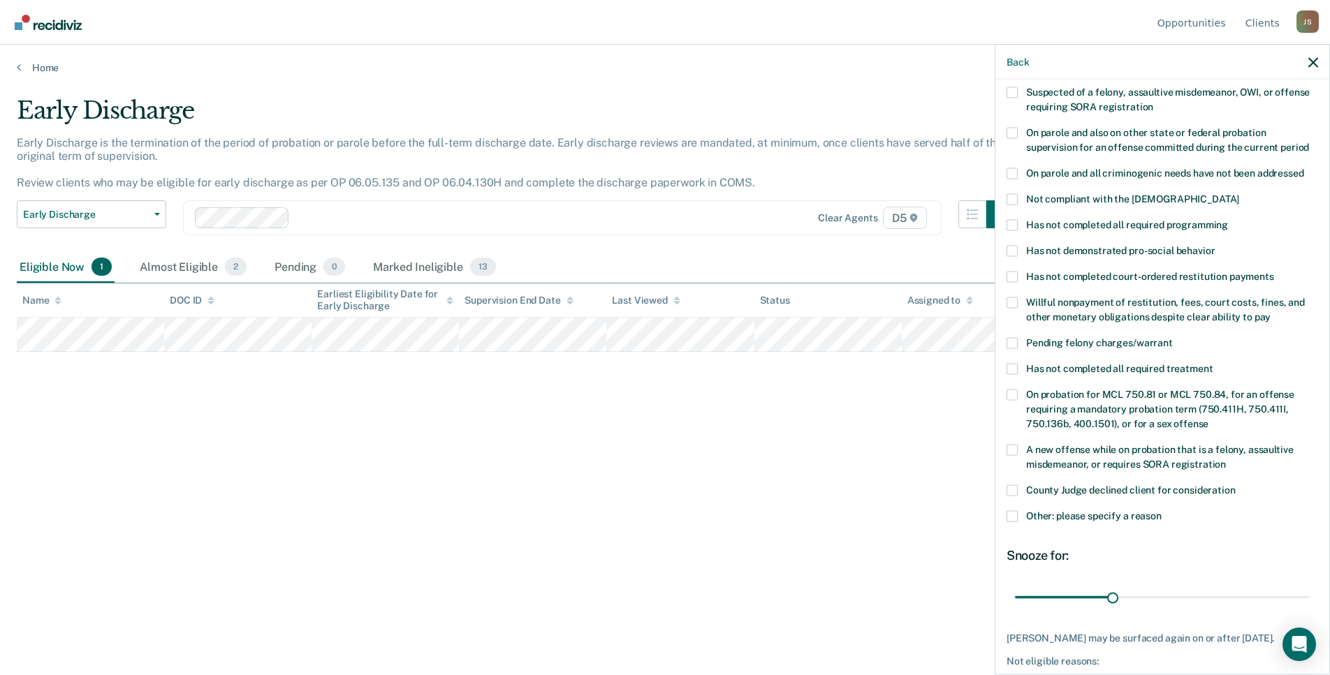
scroll to position [70, 0]
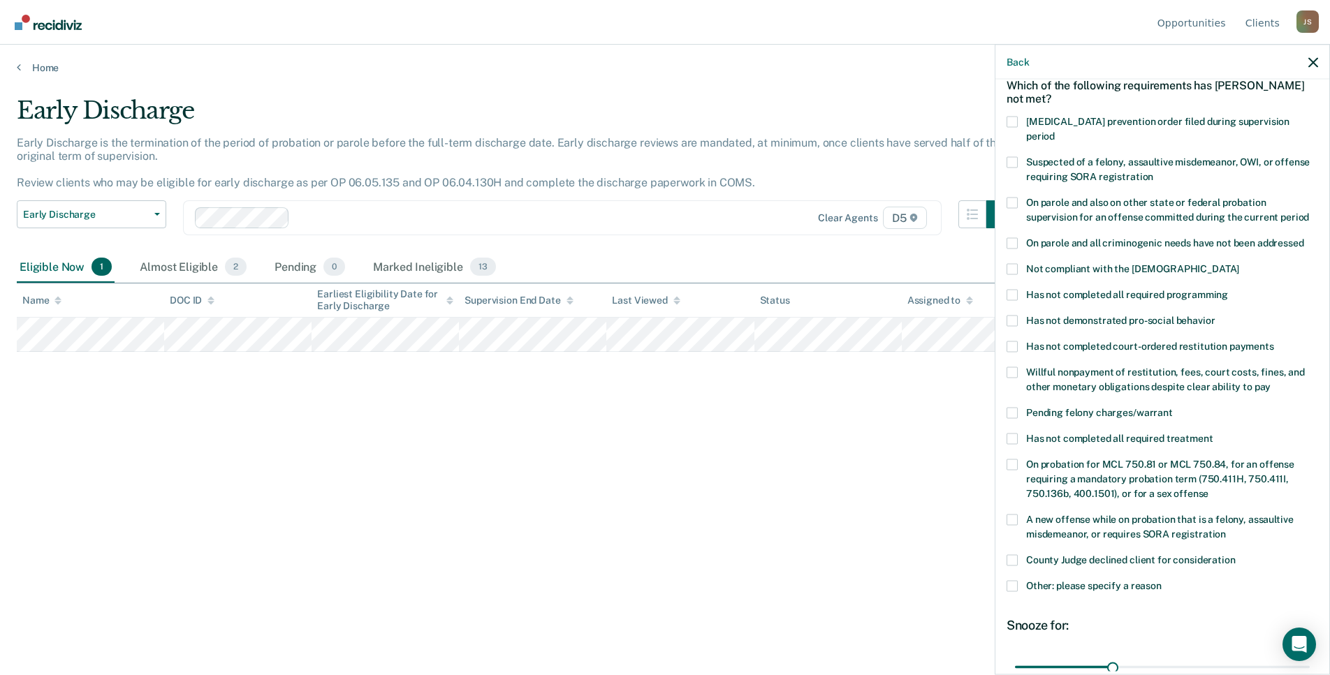
click at [1015, 367] on span at bounding box center [1011, 372] width 11 height 11
click at [1270, 381] on input "Willful nonpayment of restitution, fees, court costs, fines, and other monetary…" at bounding box center [1270, 381] width 0 height 0
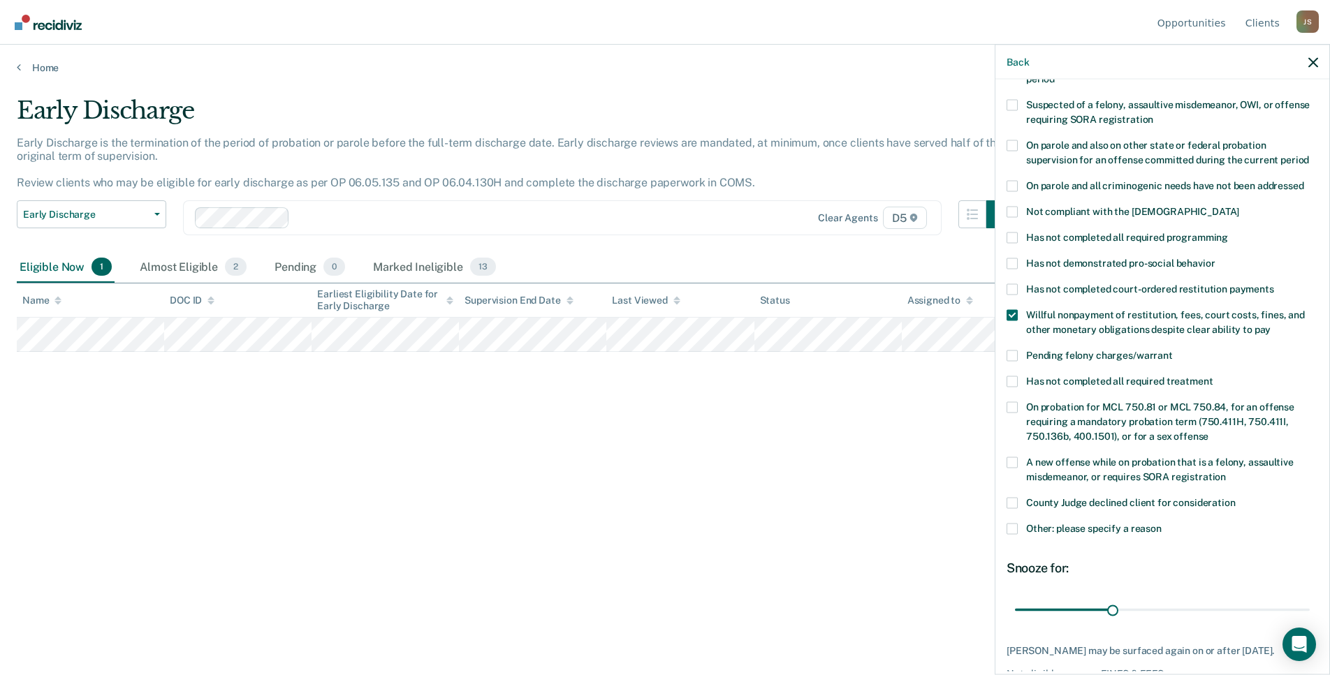
scroll to position [196, 0]
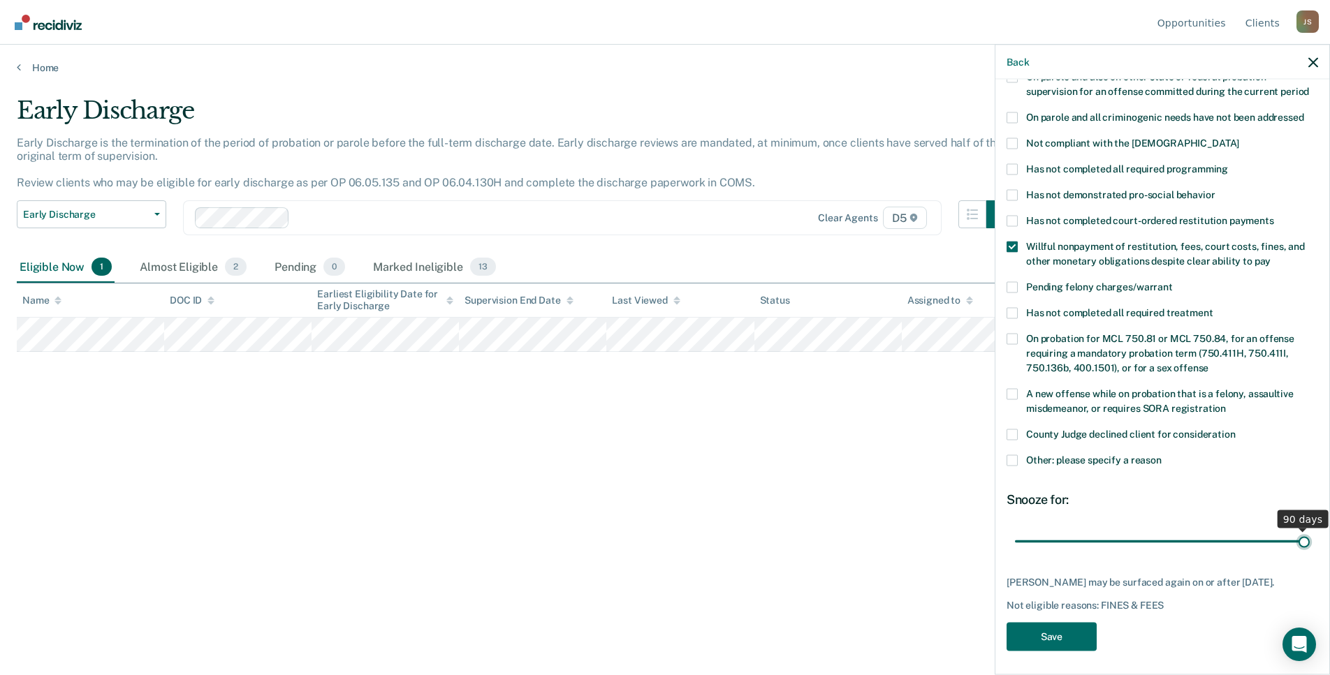
drag, startPoint x: 1112, startPoint y: 524, endPoint x: 1334, endPoint y: 531, distance: 222.2
type input "90"
click at [1309, 531] on input "range" at bounding box center [1162, 541] width 295 height 24
click at [1067, 626] on button "Save" at bounding box center [1051, 636] width 90 height 29
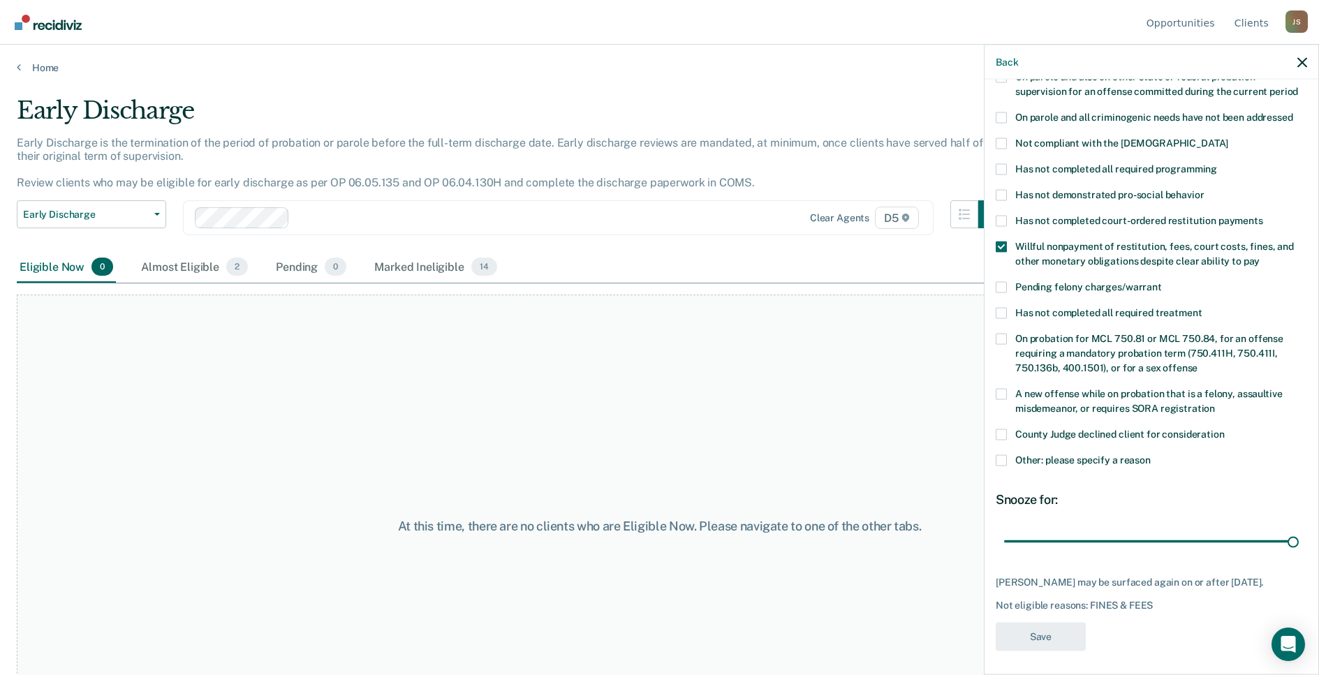
click at [392, 439] on div "At this time, there are no clients who are Eligible Now. Please navigate to one…" at bounding box center [660, 526] width 1286 height 463
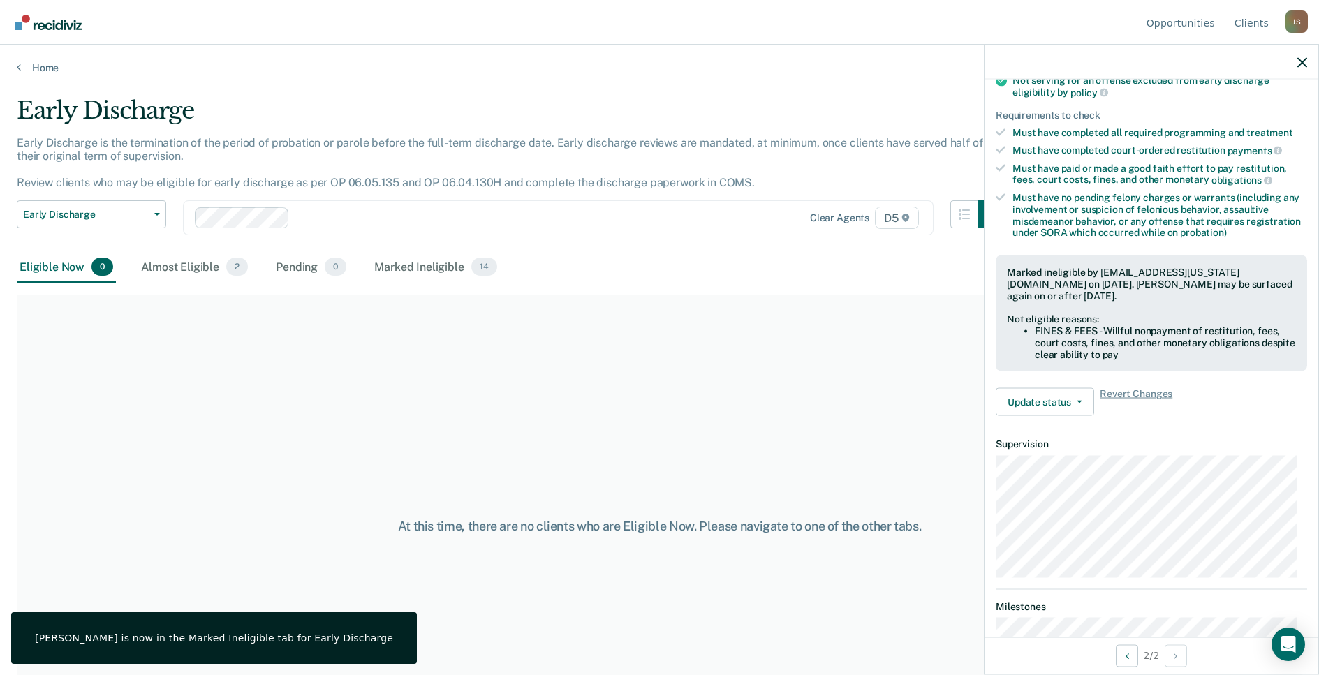
click at [309, 367] on div "At this time, there are no clients who are Eligible Now. Please navigate to one…" at bounding box center [660, 526] width 1286 height 463
click at [304, 374] on div "At this time, there are no clients who are Eligible Now. Please navigate to one…" at bounding box center [660, 526] width 1286 height 463
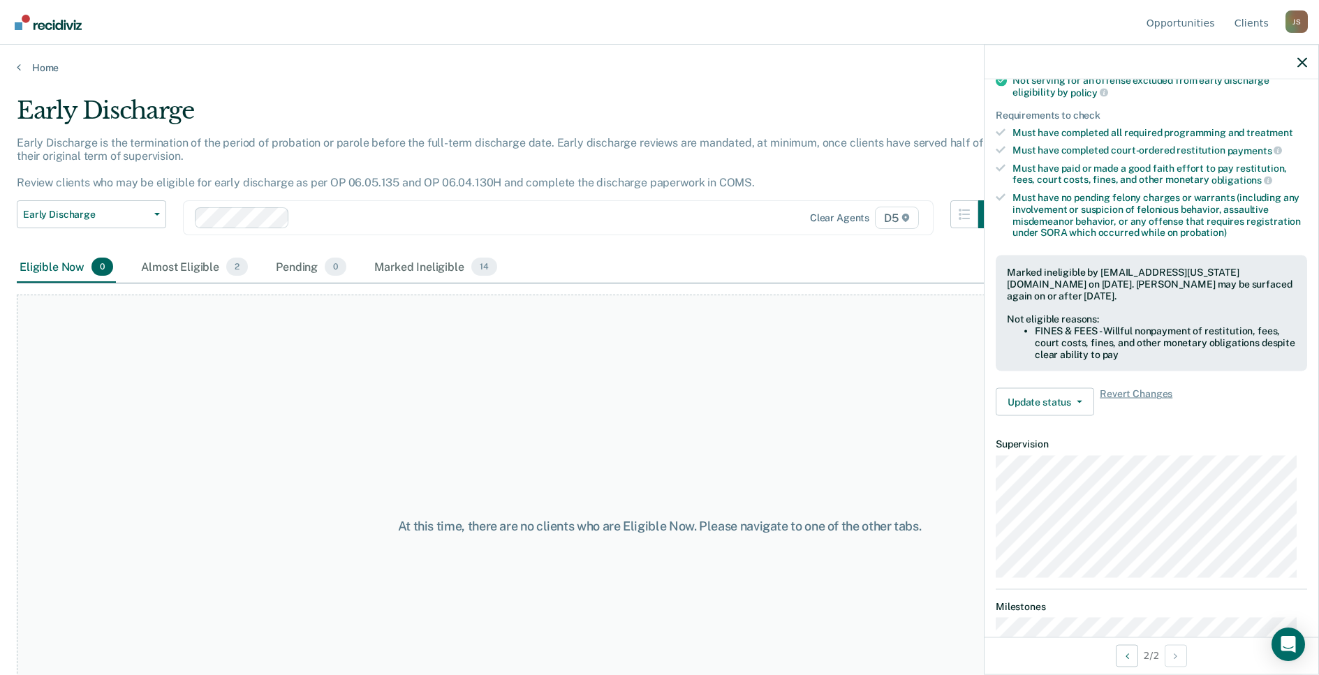
click at [38, 59] on div "Home" at bounding box center [659, 59] width 1319 height 29
click at [39, 66] on link "Home" at bounding box center [660, 67] width 1286 height 13
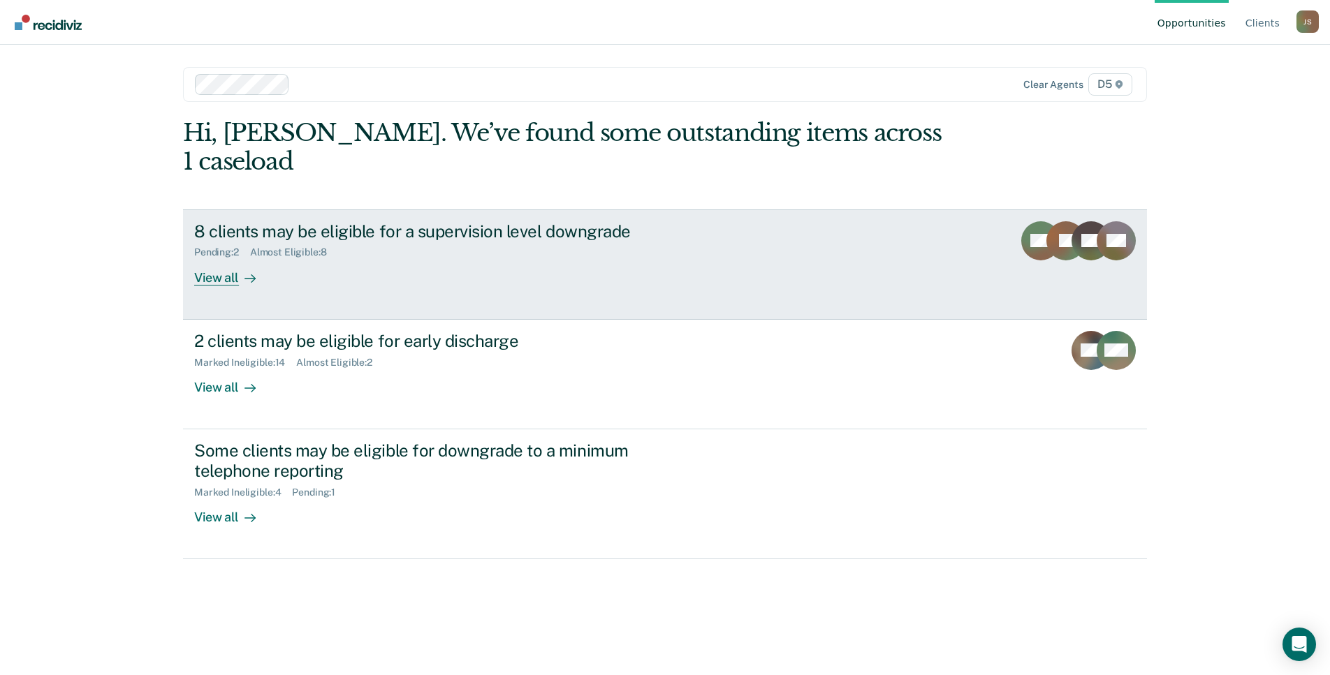
click at [578, 241] on div "Pending : 2 Almost Eligible : 8" at bounding box center [439, 249] width 490 height 17
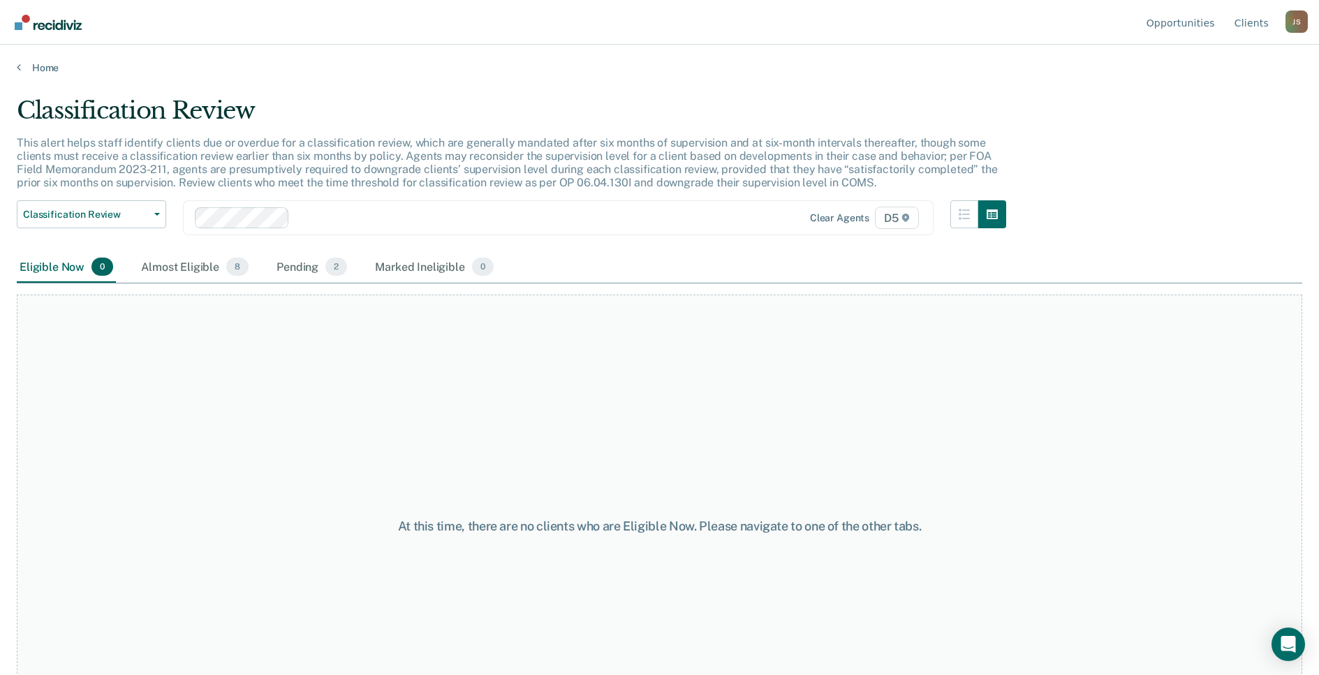
click at [272, 372] on div "At this time, there are no clients who are Eligible Now. Please navigate to one…" at bounding box center [660, 526] width 1286 height 463
click at [39, 66] on link "Home" at bounding box center [660, 67] width 1286 height 13
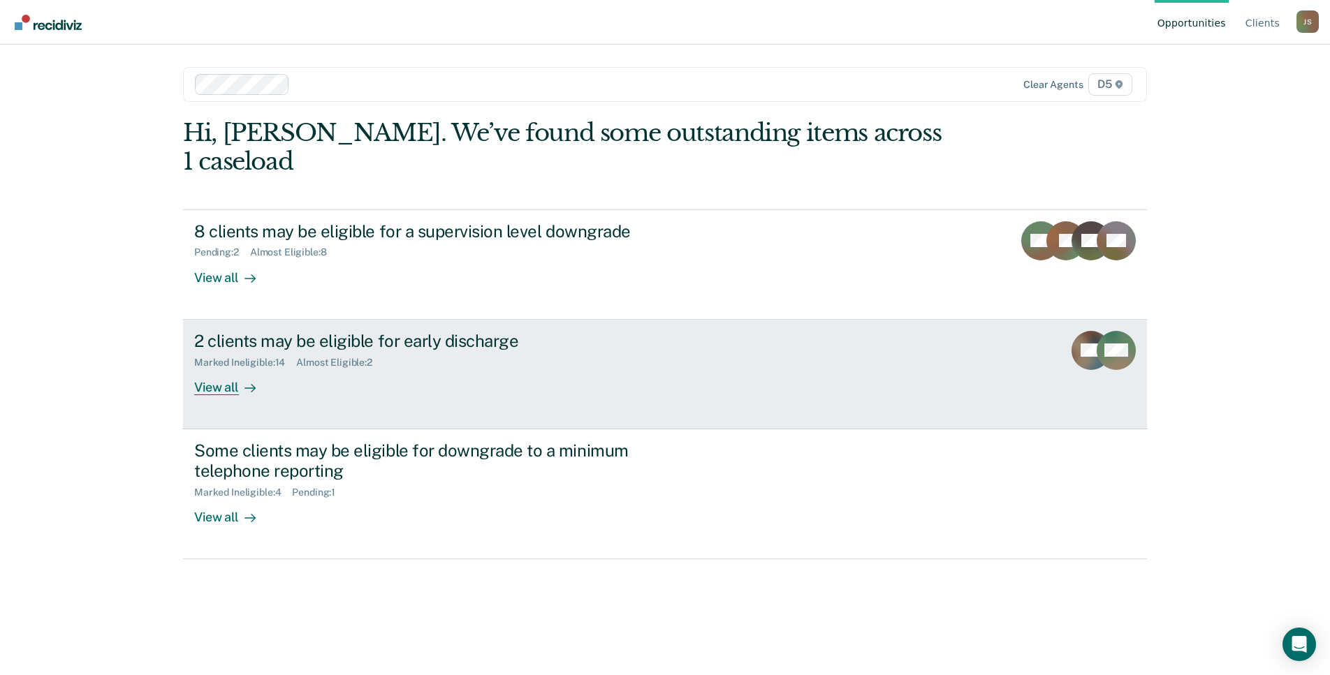
click at [428, 351] on div "Marked Ineligible : 14 Almost Eligible : 2" at bounding box center [439, 359] width 490 height 17
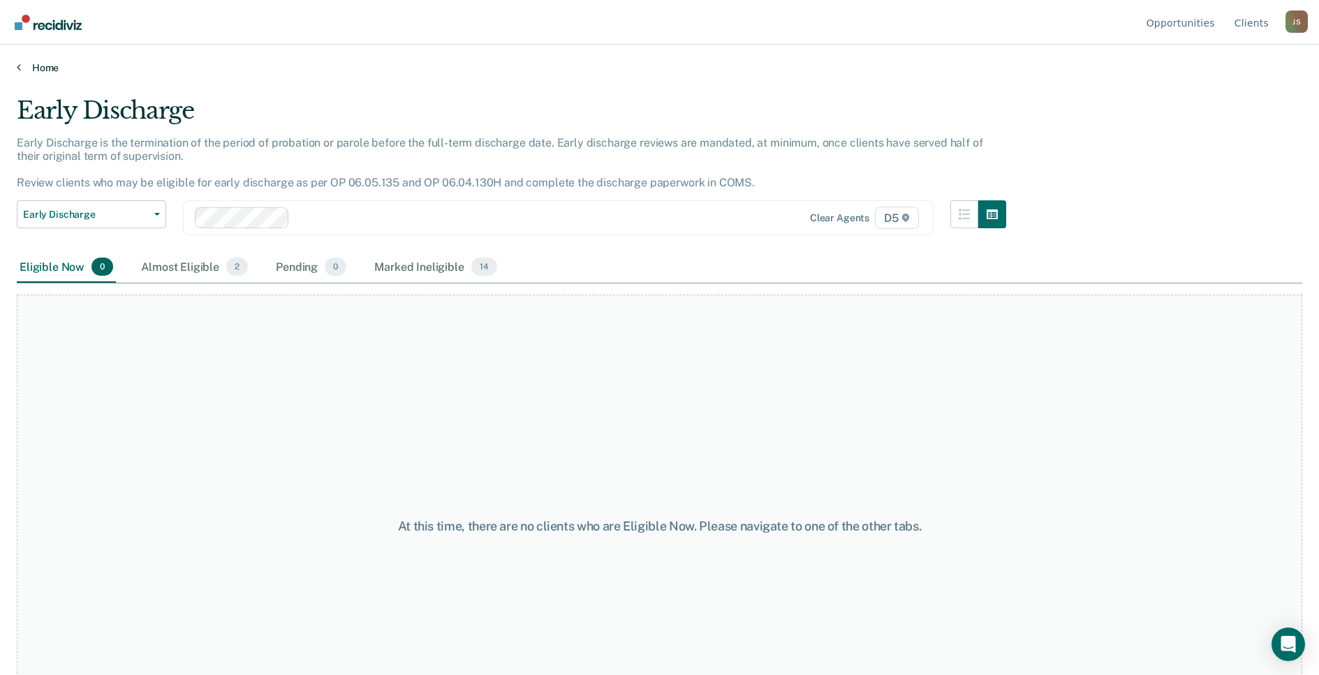
click at [36, 66] on link "Home" at bounding box center [660, 67] width 1286 height 13
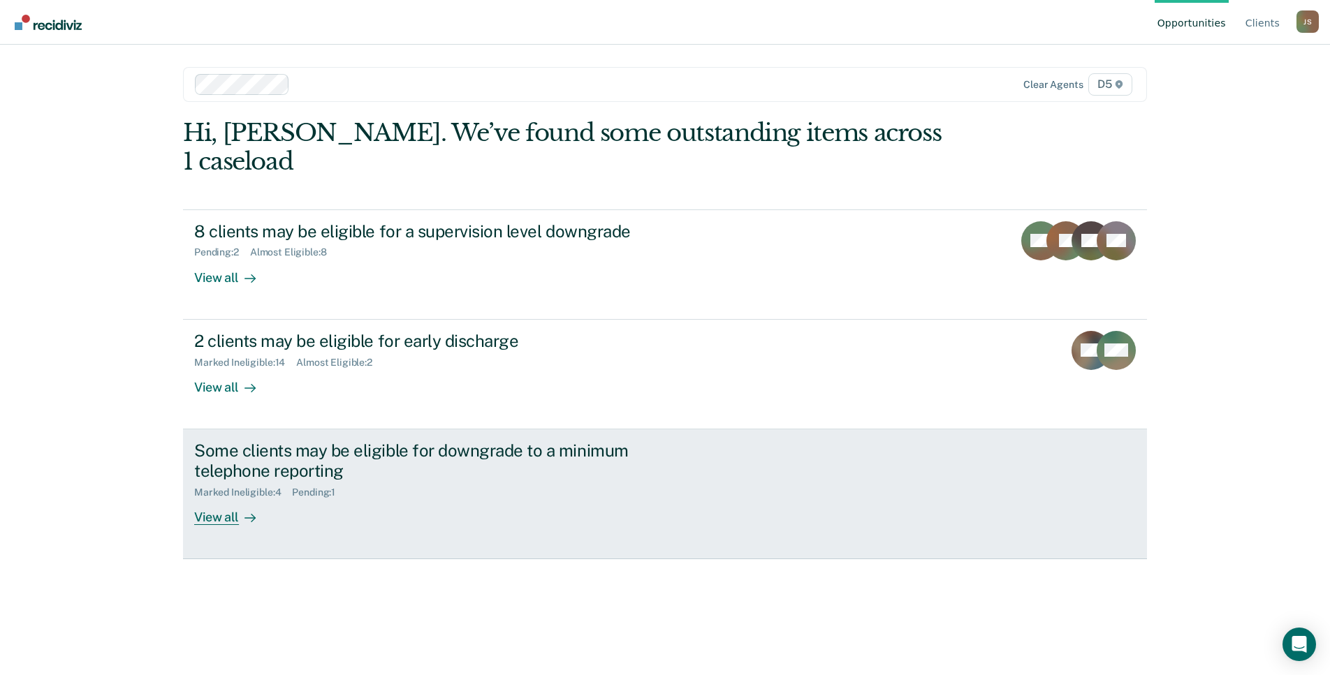
click at [425, 481] on div "Marked Ineligible : 4 Pending : 1" at bounding box center [439, 489] width 490 height 17
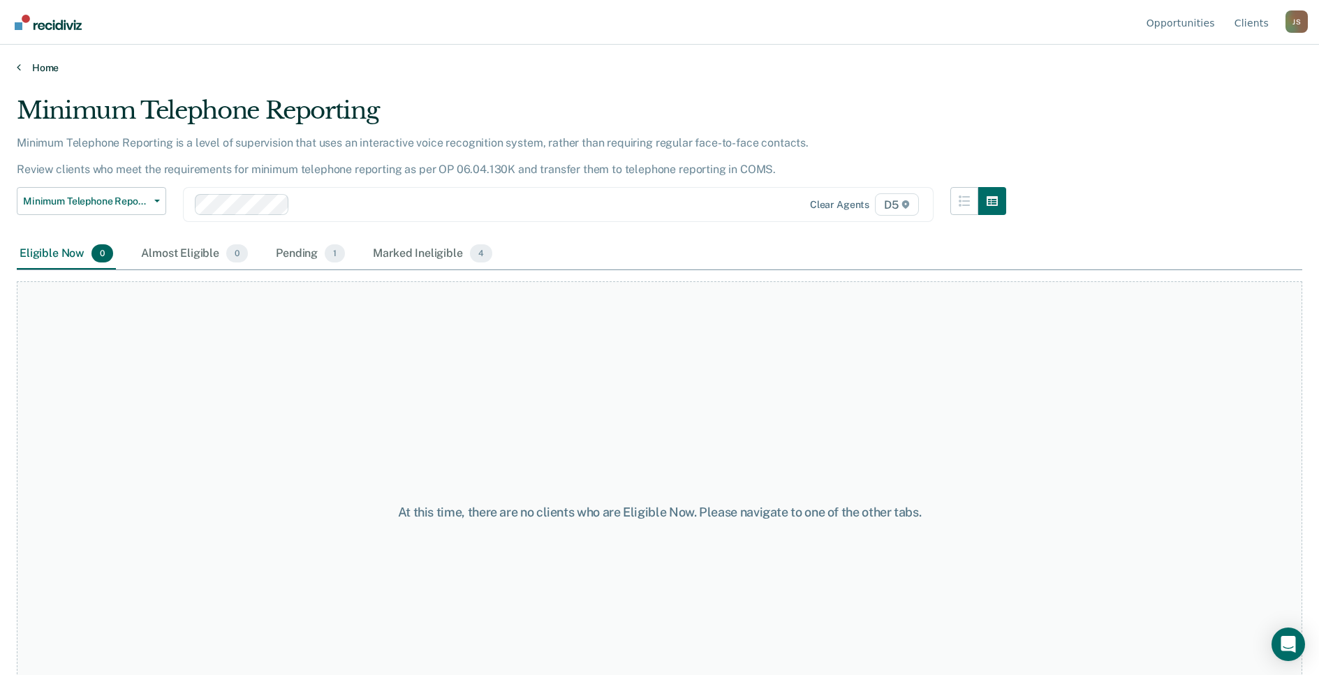
click at [44, 72] on link "Home" at bounding box center [660, 67] width 1286 height 13
